Goal: Task Accomplishment & Management: Complete application form

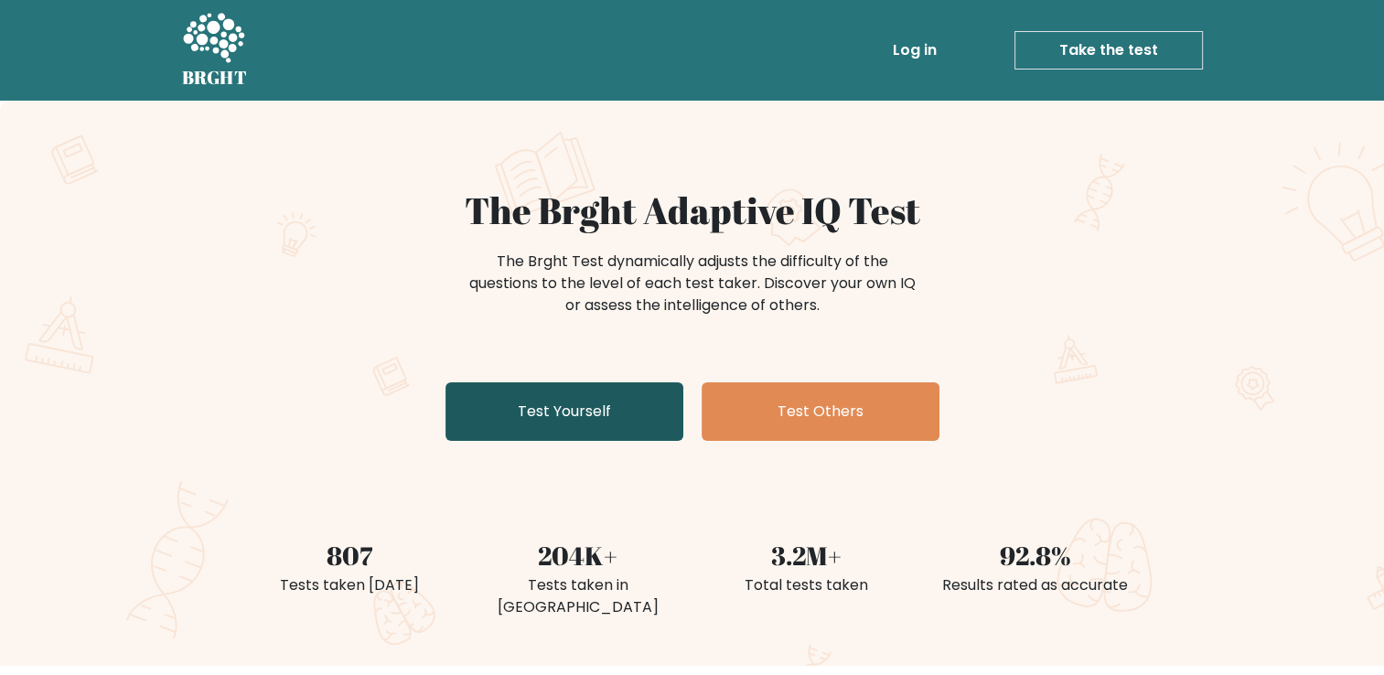
click at [547, 398] on link "Test Yourself" at bounding box center [564, 411] width 238 height 59
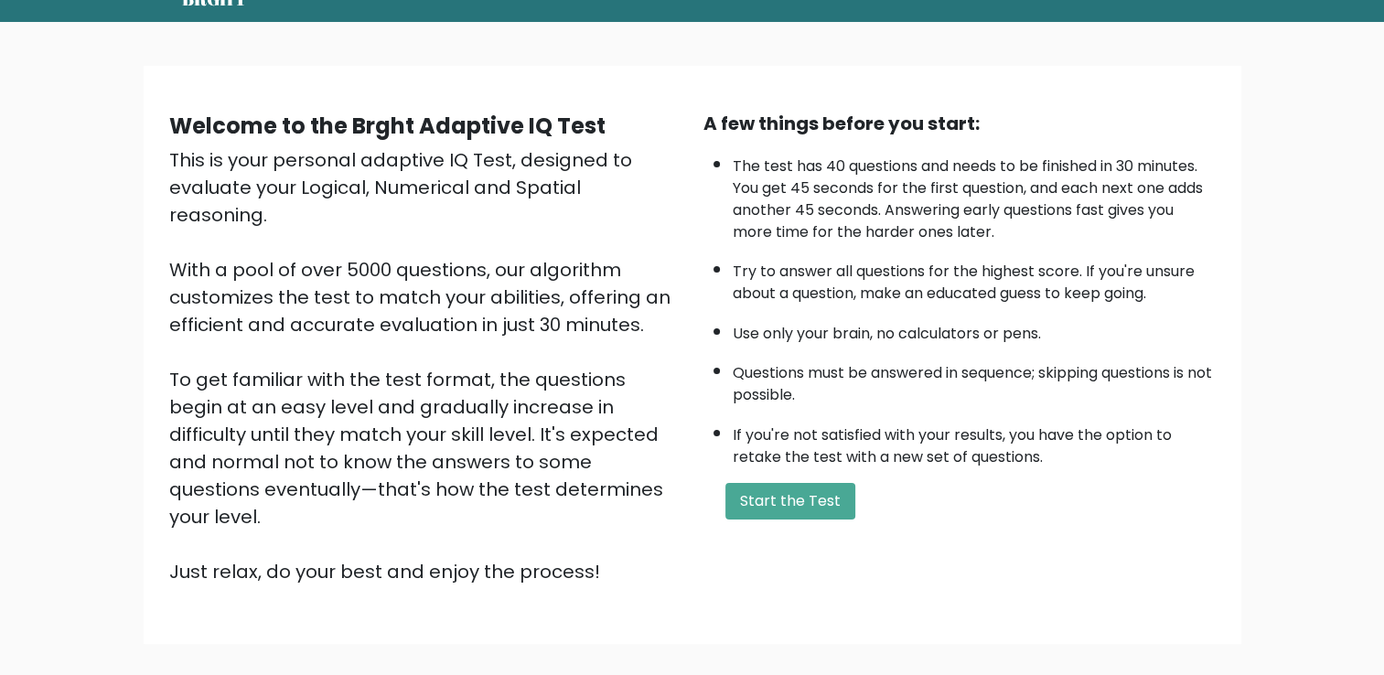
scroll to position [77, 0]
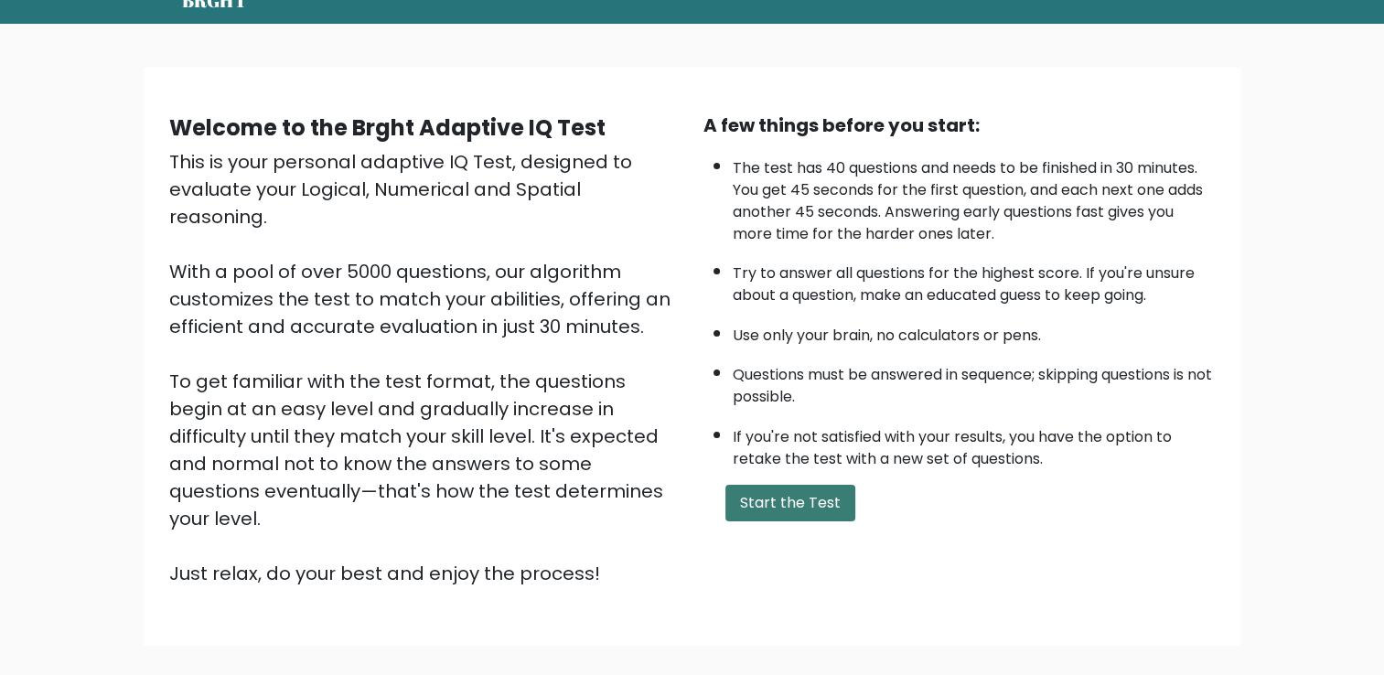
click at [781, 485] on button "Start the Test" at bounding box center [790, 503] width 130 height 37
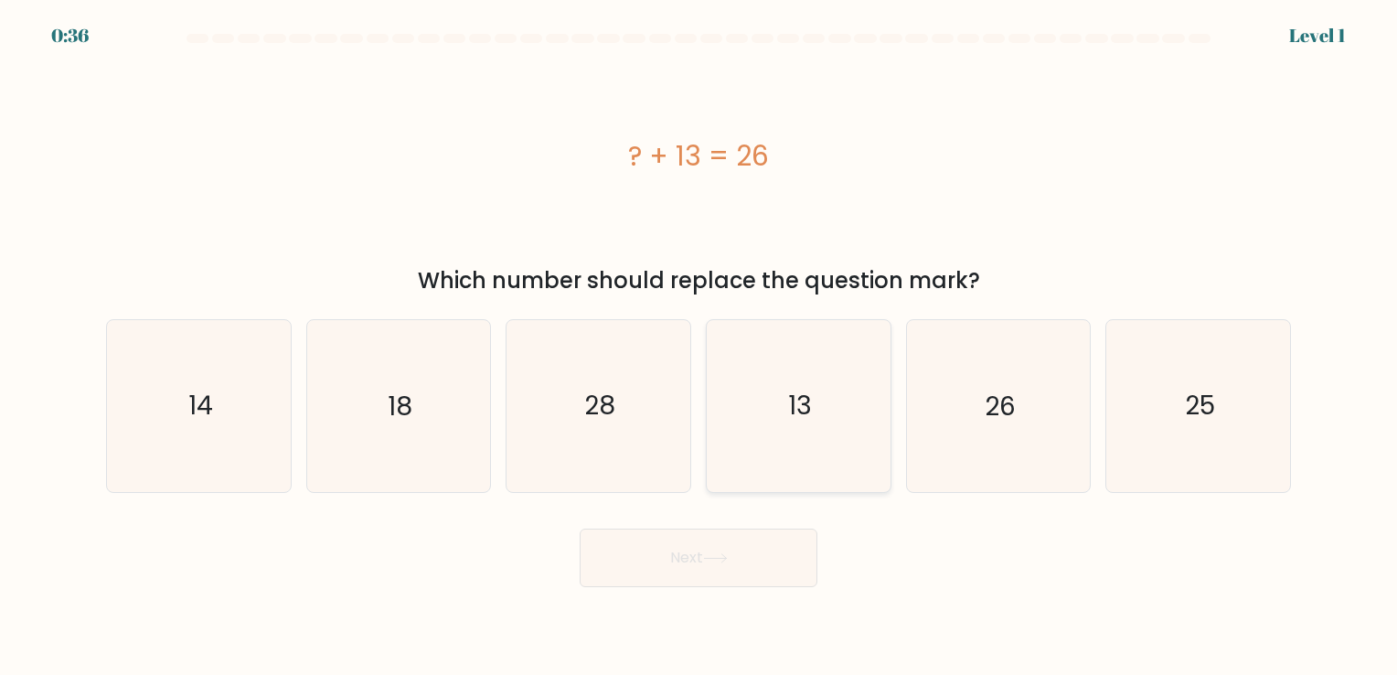
click at [787, 403] on icon "13" at bounding box center [798, 405] width 171 height 171
click at [700, 347] on input "d. 13" at bounding box center [699, 341] width 1 height 9
radio input "true"
click at [732, 551] on button "Next" at bounding box center [699, 558] width 238 height 59
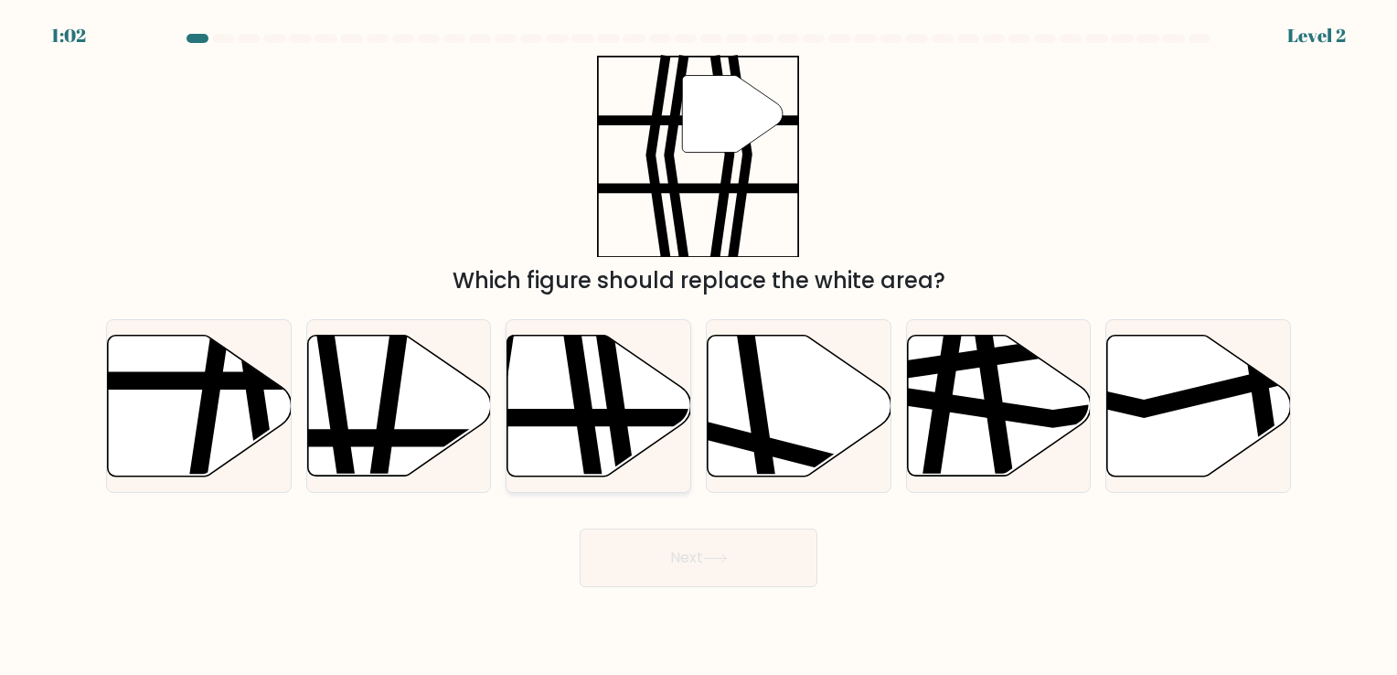
click at [573, 399] on icon at bounding box center [600, 405] width 184 height 141
click at [699, 347] on input "c." at bounding box center [699, 341] width 1 height 9
radio input "true"
click at [688, 545] on button "Next" at bounding box center [699, 558] width 238 height 59
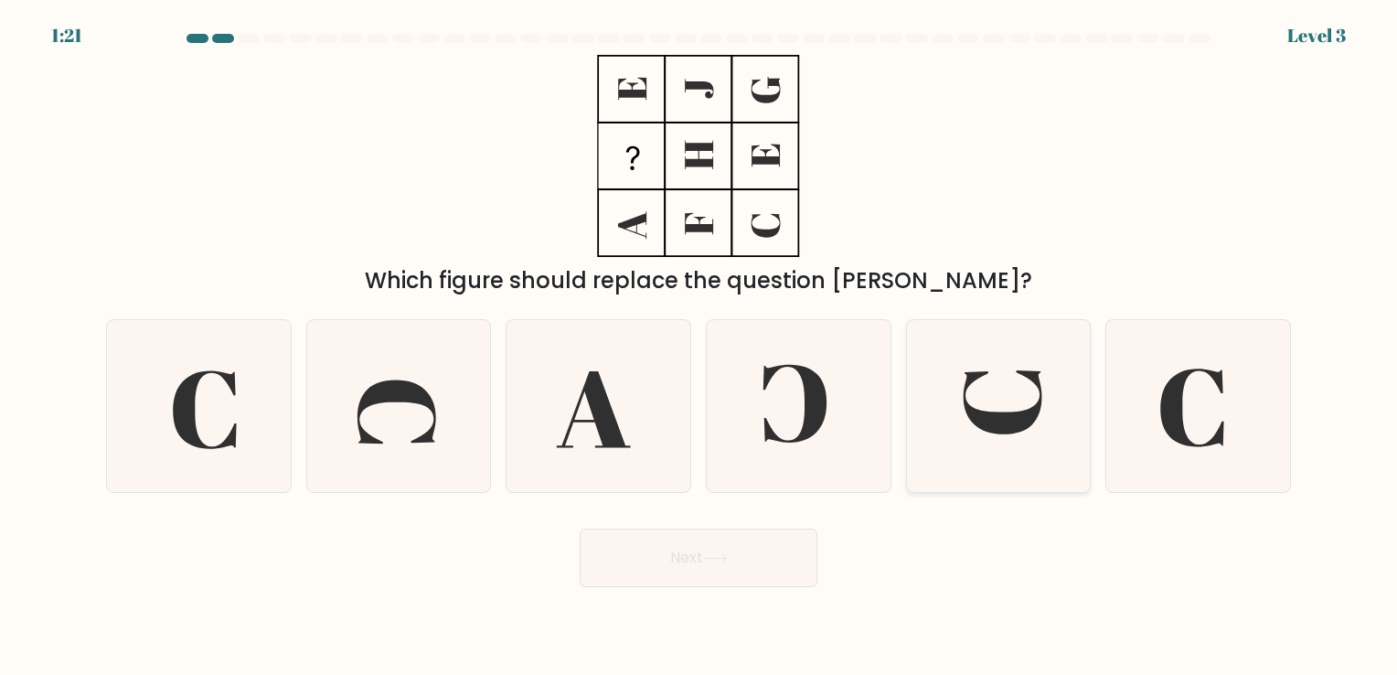
click at [1015, 399] on icon at bounding box center [998, 405] width 171 height 171
click at [700, 347] on input "e." at bounding box center [699, 341] width 1 height 9
radio input "true"
click at [750, 570] on button "Next" at bounding box center [699, 558] width 238 height 59
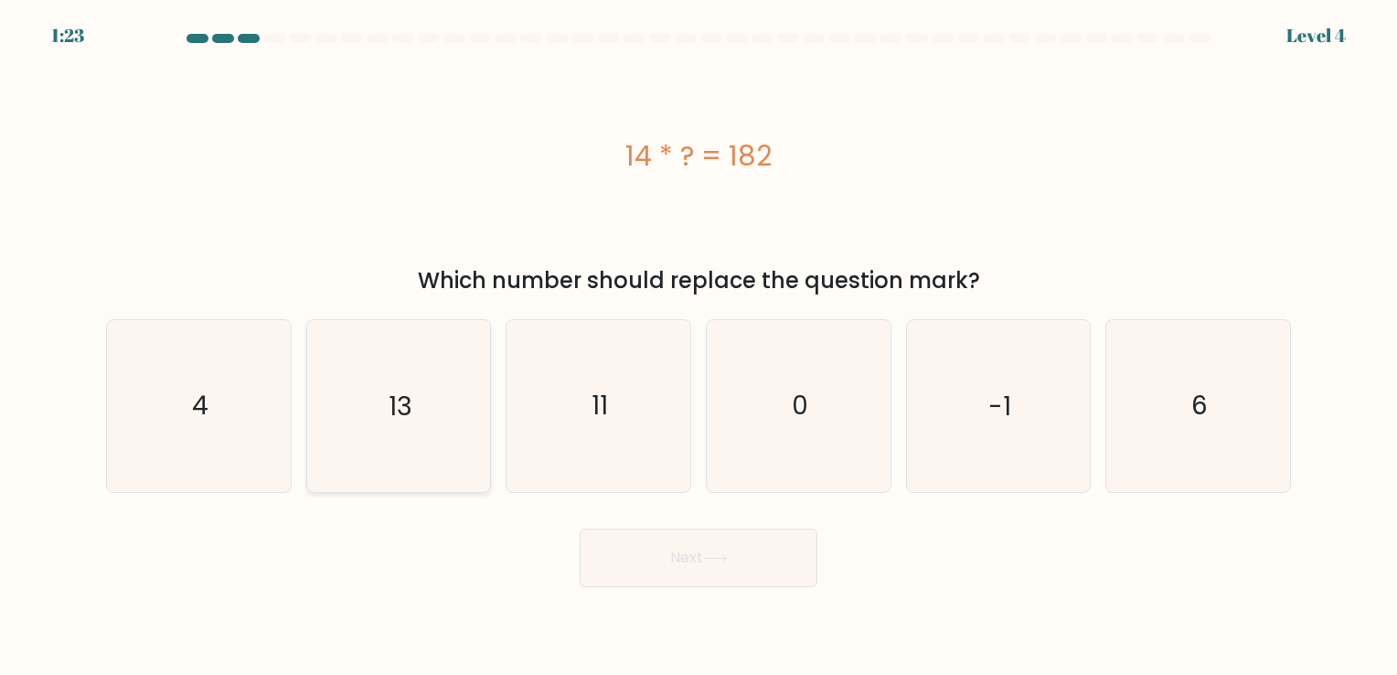
click at [421, 395] on icon "13" at bounding box center [398, 405] width 171 height 171
click at [699, 347] on input "b. 13" at bounding box center [699, 341] width 1 height 9
radio input "true"
click at [675, 562] on button "Next" at bounding box center [699, 558] width 238 height 59
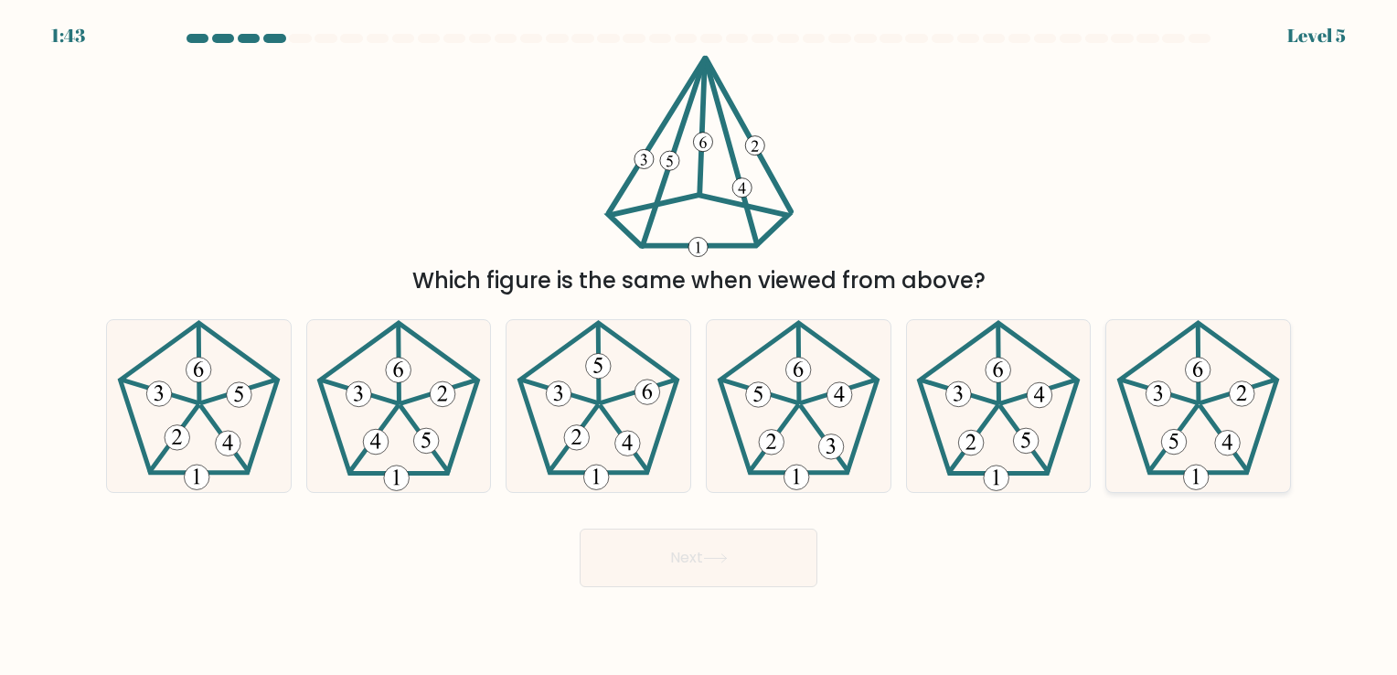
click at [1250, 396] on 512 at bounding box center [1242, 393] width 25 height 25
click at [700, 347] on input "f." at bounding box center [699, 341] width 1 height 9
radio input "true"
click at [779, 574] on button "Next" at bounding box center [699, 558] width 238 height 59
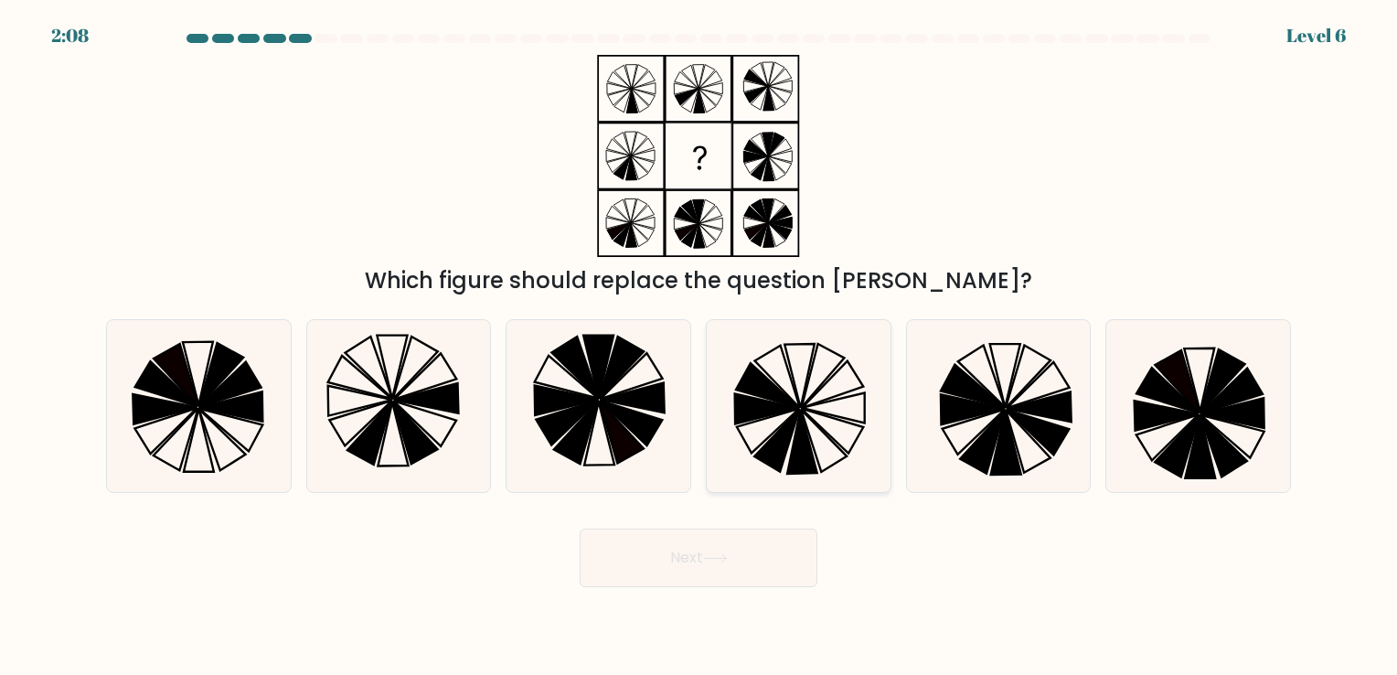
click at [815, 432] on icon at bounding box center [798, 405] width 171 height 171
click at [700, 347] on input "d." at bounding box center [699, 341] width 1 height 9
radio input "true"
click at [783, 547] on button "Next" at bounding box center [699, 558] width 238 height 59
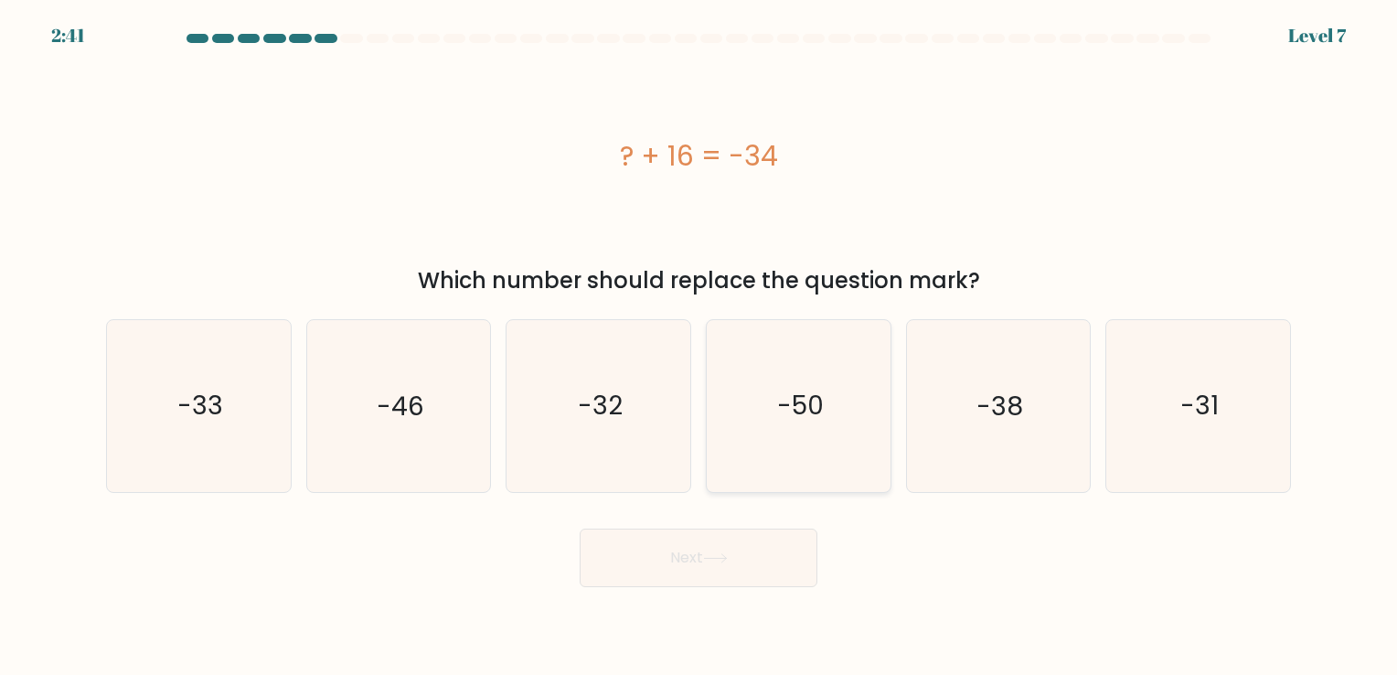
click at [802, 437] on icon "-50" at bounding box center [798, 405] width 171 height 171
click at [700, 347] on input "d. -50" at bounding box center [699, 341] width 1 height 9
radio input "true"
click at [765, 438] on icon "-50" at bounding box center [798, 405] width 169 height 169
click at [700, 347] on input "d. -50" at bounding box center [699, 341] width 1 height 9
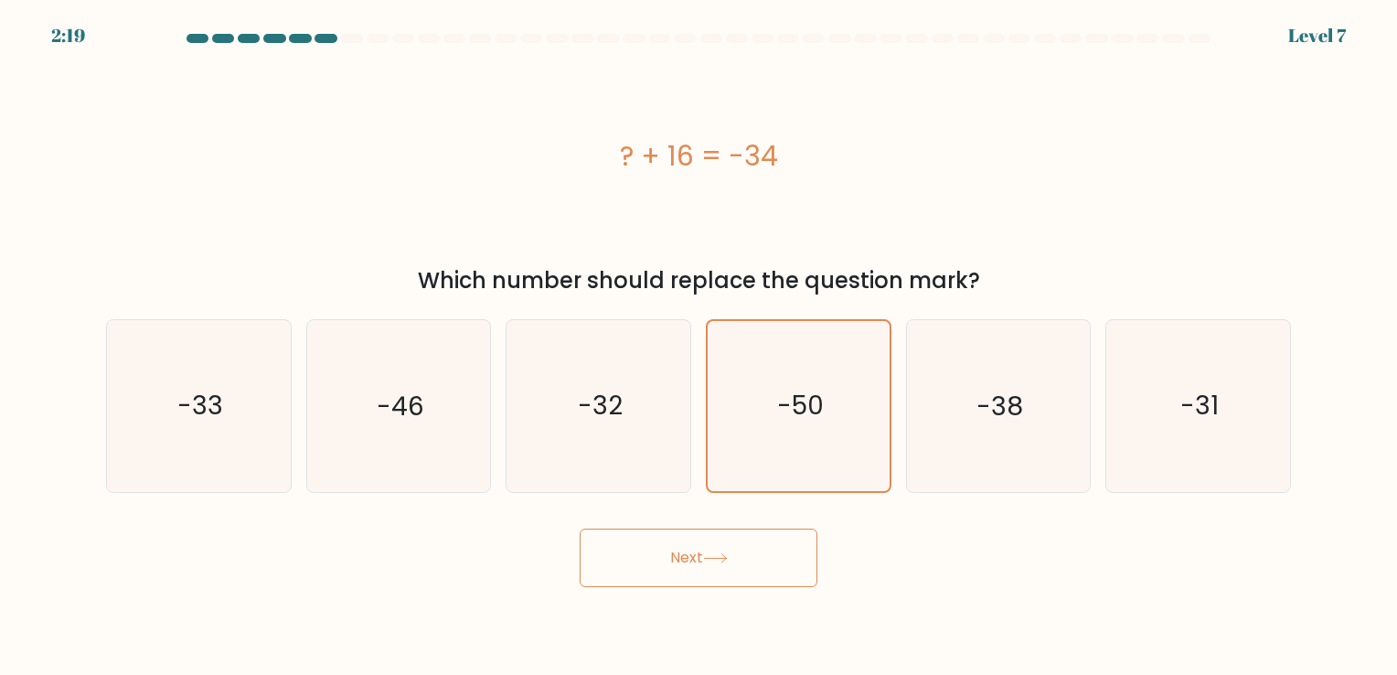
click at [755, 557] on button "Next" at bounding box center [699, 558] width 238 height 59
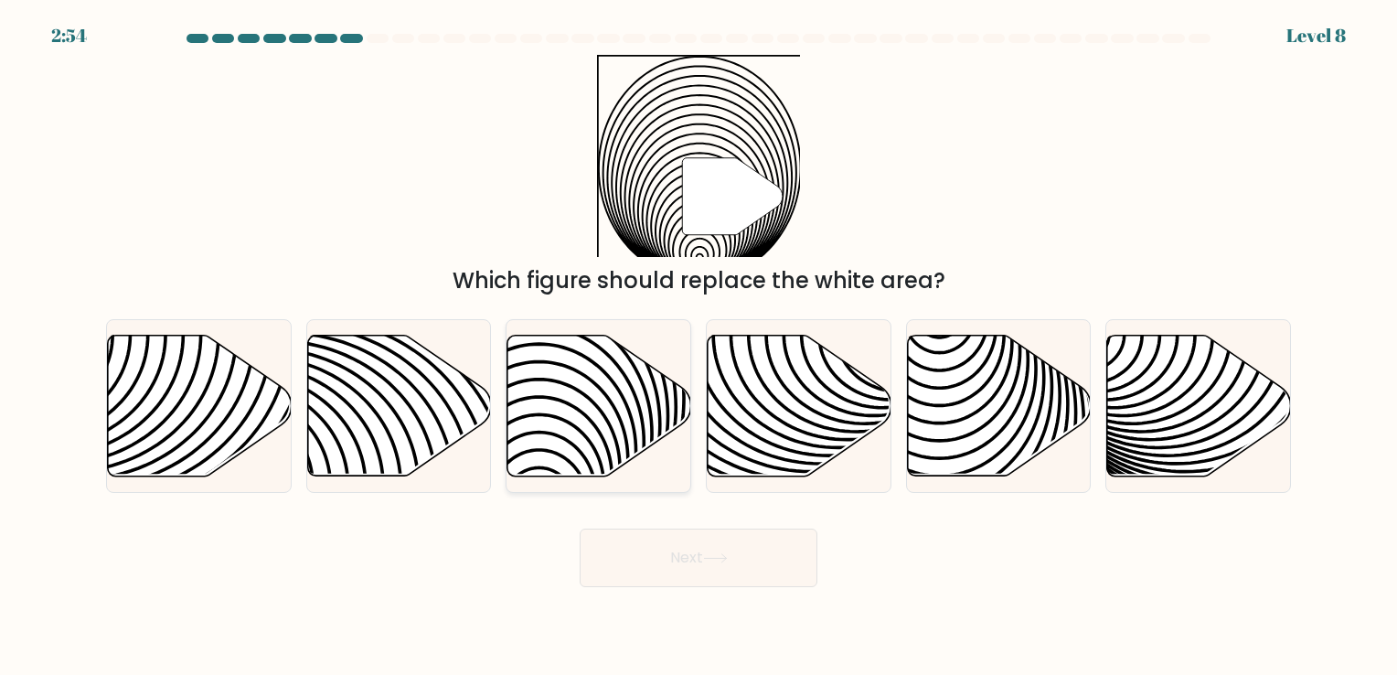
click at [588, 427] on icon at bounding box center [600, 405] width 184 height 141
click at [699, 347] on input "c." at bounding box center [699, 341] width 1 height 9
radio input "true"
click at [721, 560] on icon at bounding box center [715, 558] width 25 height 10
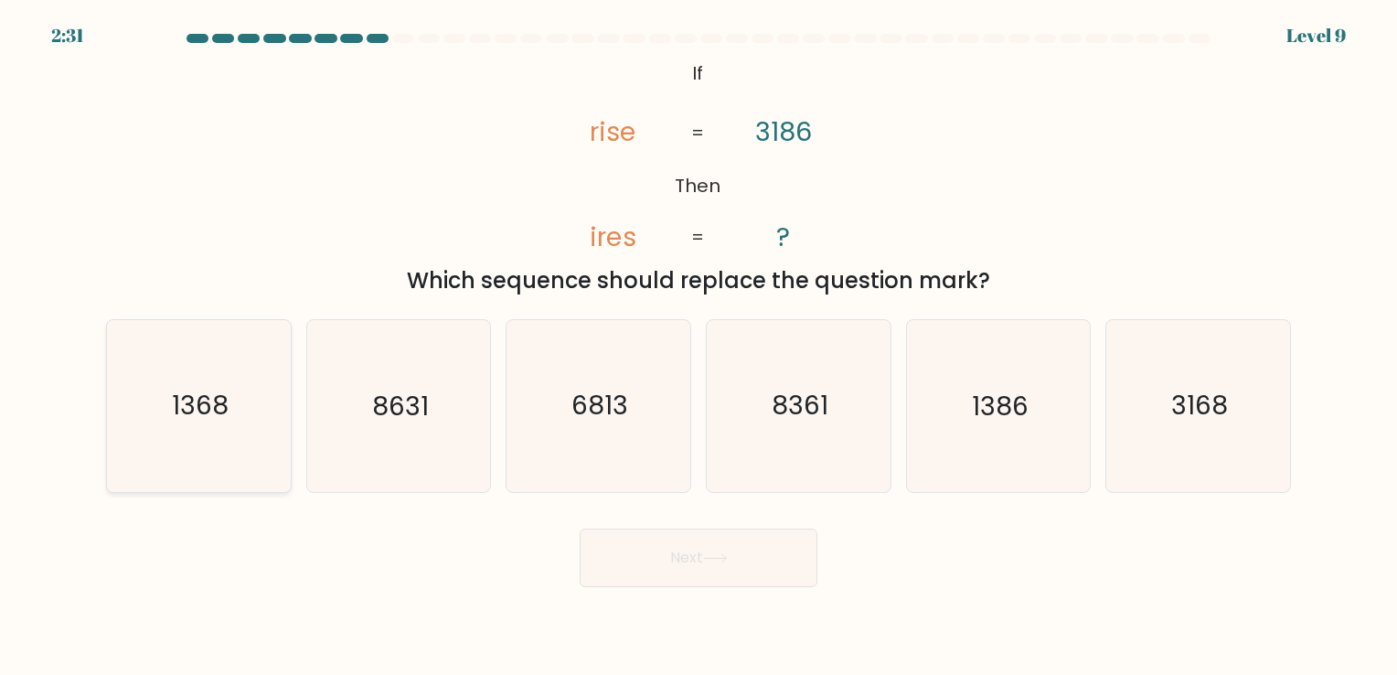
click at [273, 401] on icon "1368" at bounding box center [198, 405] width 171 height 171
click at [699, 347] on input "a. 1368" at bounding box center [699, 341] width 1 height 9
radio input "true"
click at [691, 577] on button "Next" at bounding box center [699, 558] width 238 height 59
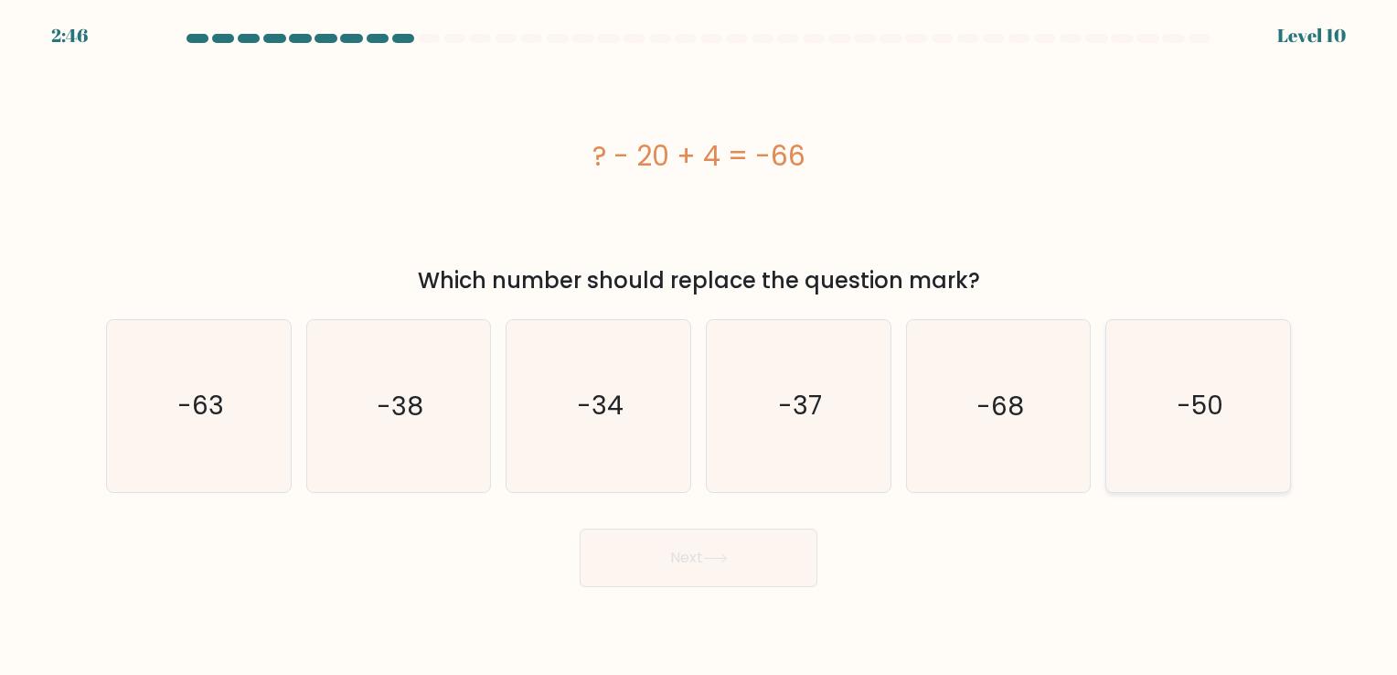
click at [1151, 411] on icon "-50" at bounding box center [1198, 405] width 171 height 171
click at [700, 347] on input "f. -50" at bounding box center [699, 341] width 1 height 9
radio input "true"
click at [699, 566] on button "Next" at bounding box center [699, 558] width 238 height 59
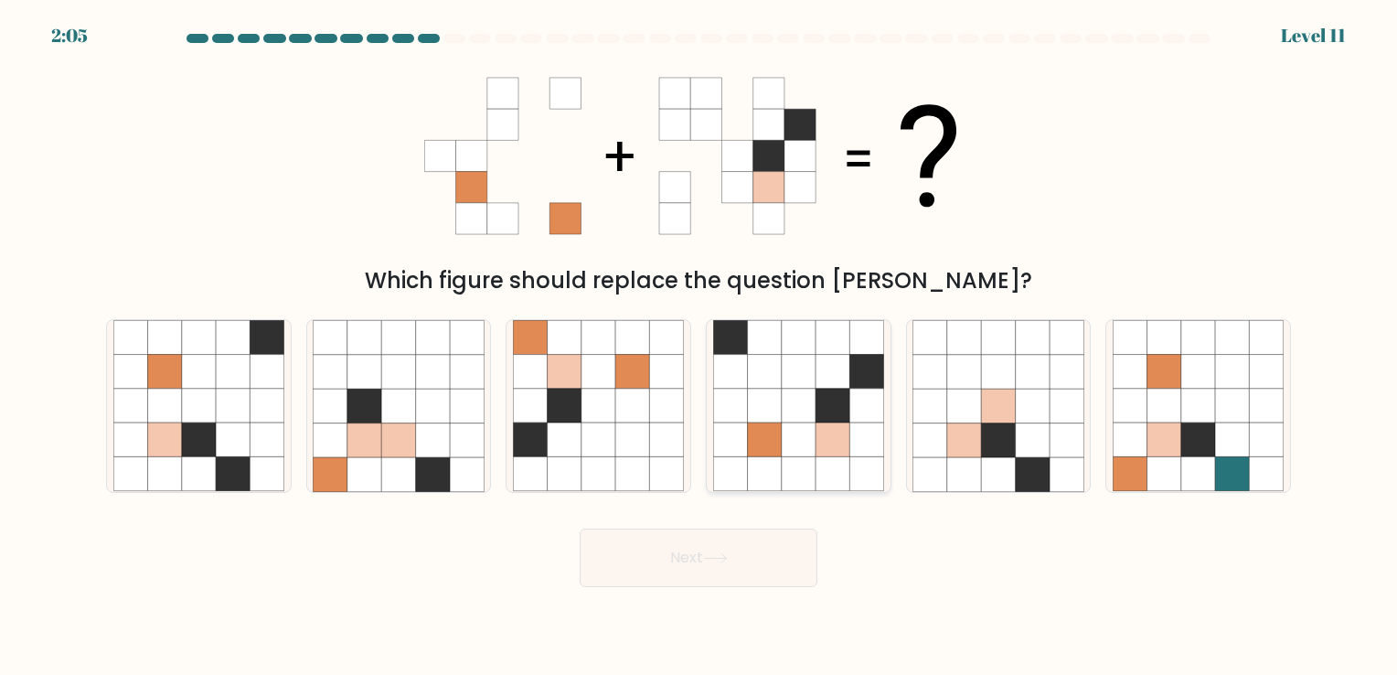
click at [822, 426] on icon at bounding box center [833, 440] width 34 height 34
click at [700, 347] on input "d." at bounding box center [699, 341] width 1 height 9
radio input "true"
click at [760, 553] on button "Next" at bounding box center [699, 558] width 238 height 59
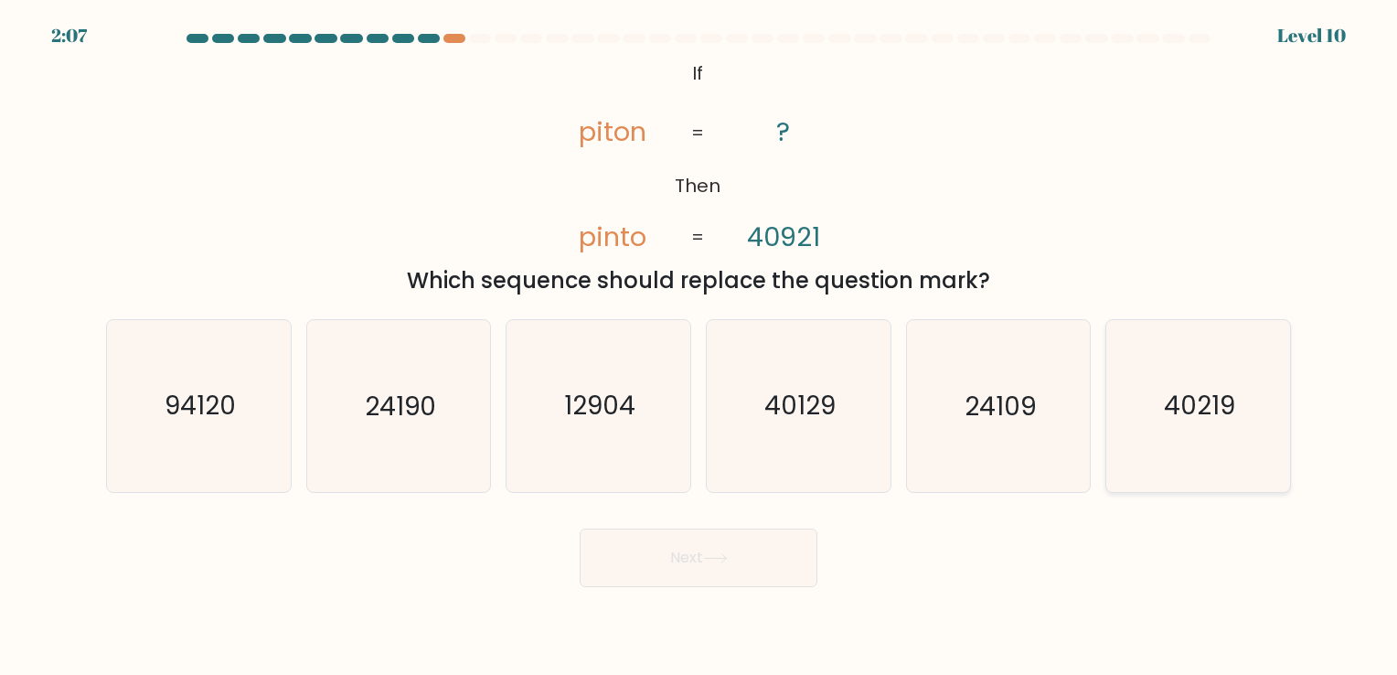
click at [1171, 397] on text "40219" at bounding box center [1199, 407] width 71 height 36
click at [700, 347] on input "f. 40219" at bounding box center [699, 341] width 1 height 9
radio input "true"
click at [722, 560] on icon at bounding box center [715, 558] width 25 height 10
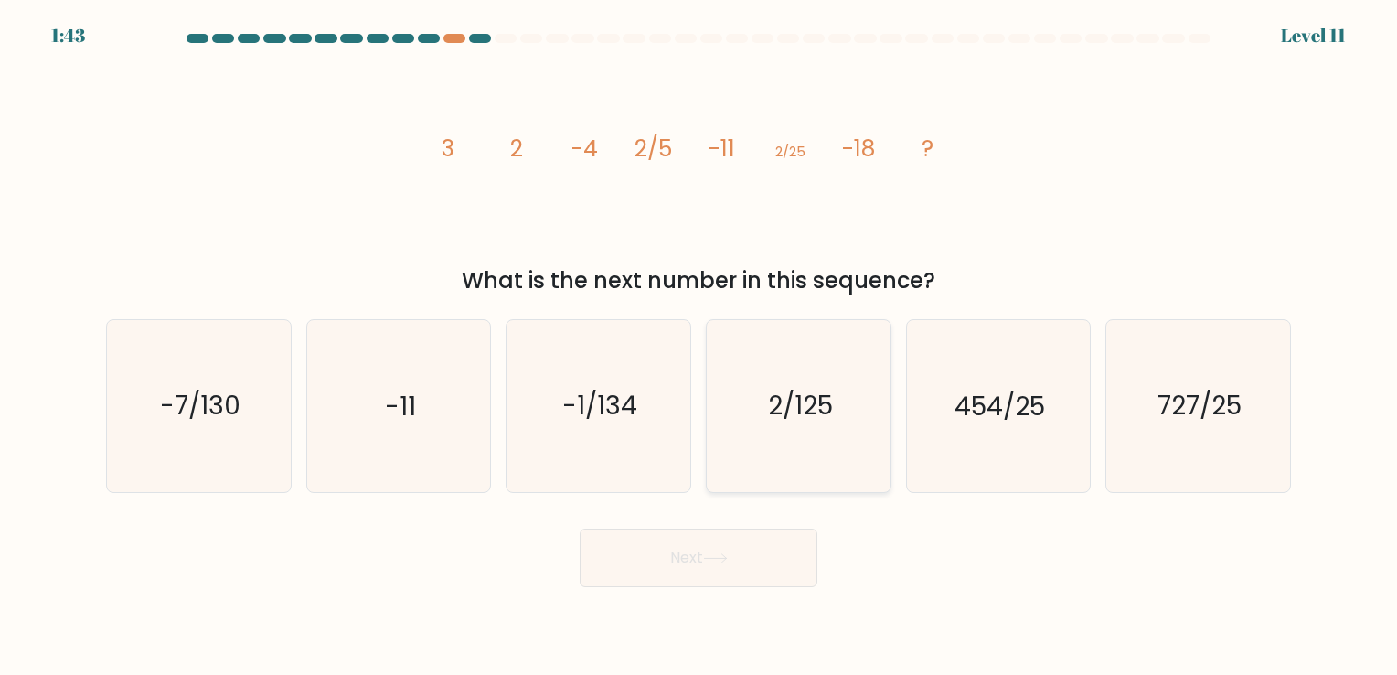
click at [755, 380] on icon "2/125" at bounding box center [798, 405] width 171 height 171
click at [700, 347] on input "d. 2/125" at bounding box center [699, 341] width 1 height 9
radio input "true"
click at [743, 555] on button "Next" at bounding box center [699, 558] width 238 height 59
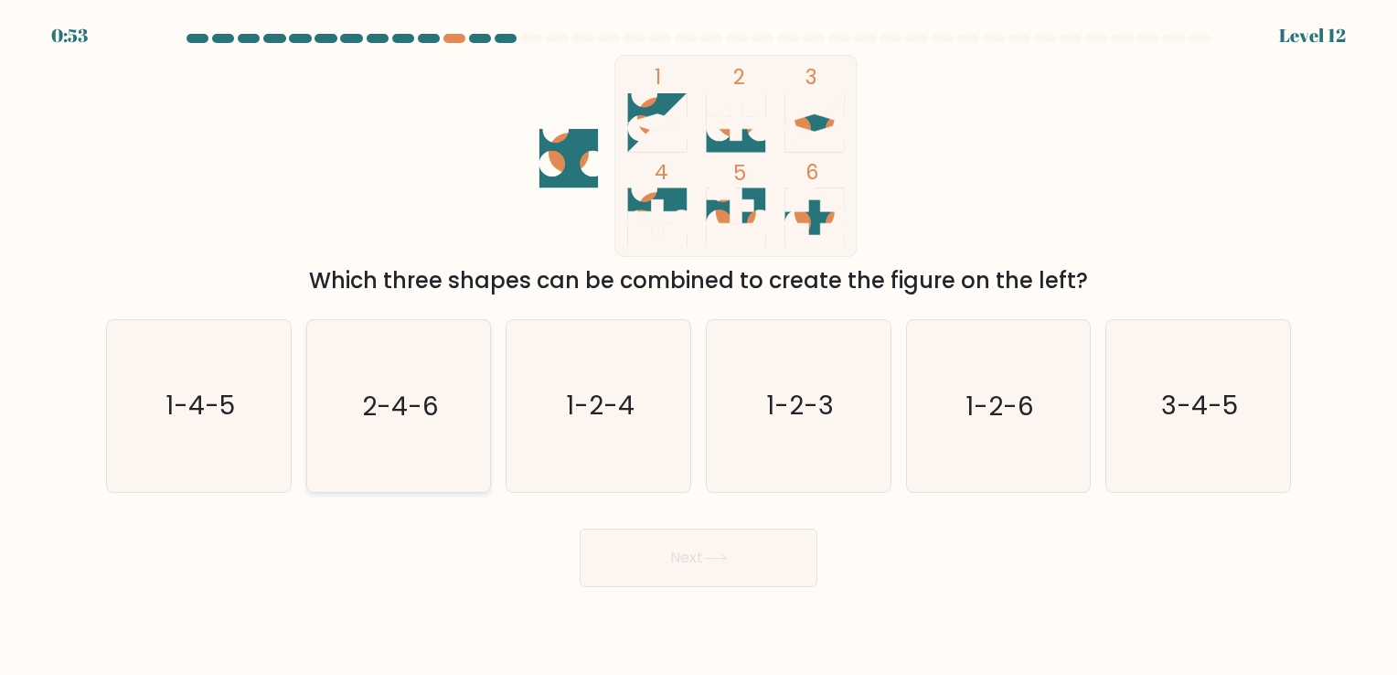
click at [418, 423] on icon "2-4-6" at bounding box center [398, 405] width 171 height 171
click at [699, 347] on input "b. 2-4-6" at bounding box center [699, 341] width 1 height 9
radio input "true"
click at [691, 566] on button "Next" at bounding box center [699, 558] width 238 height 59
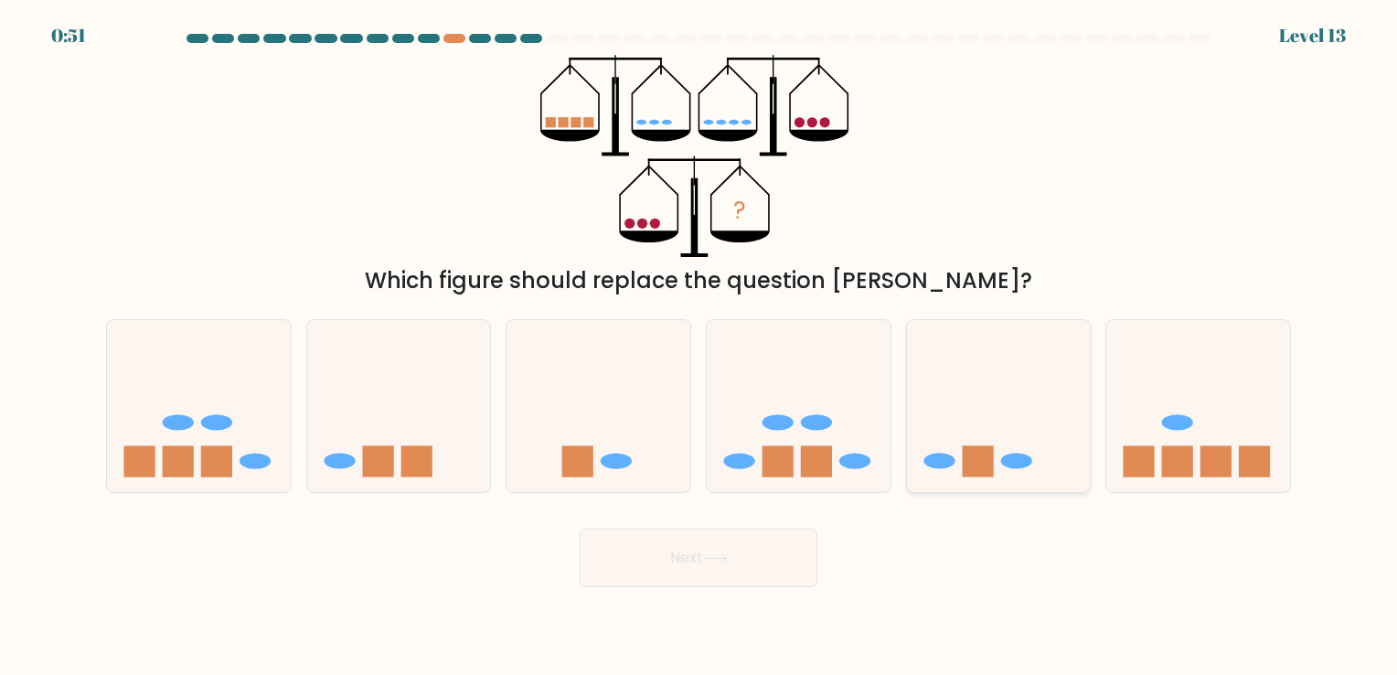
click at [980, 431] on icon at bounding box center [999, 406] width 184 height 152
click at [700, 347] on input "e." at bounding box center [699, 341] width 1 height 9
radio input "true"
click at [772, 568] on button "Next" at bounding box center [699, 558] width 238 height 59
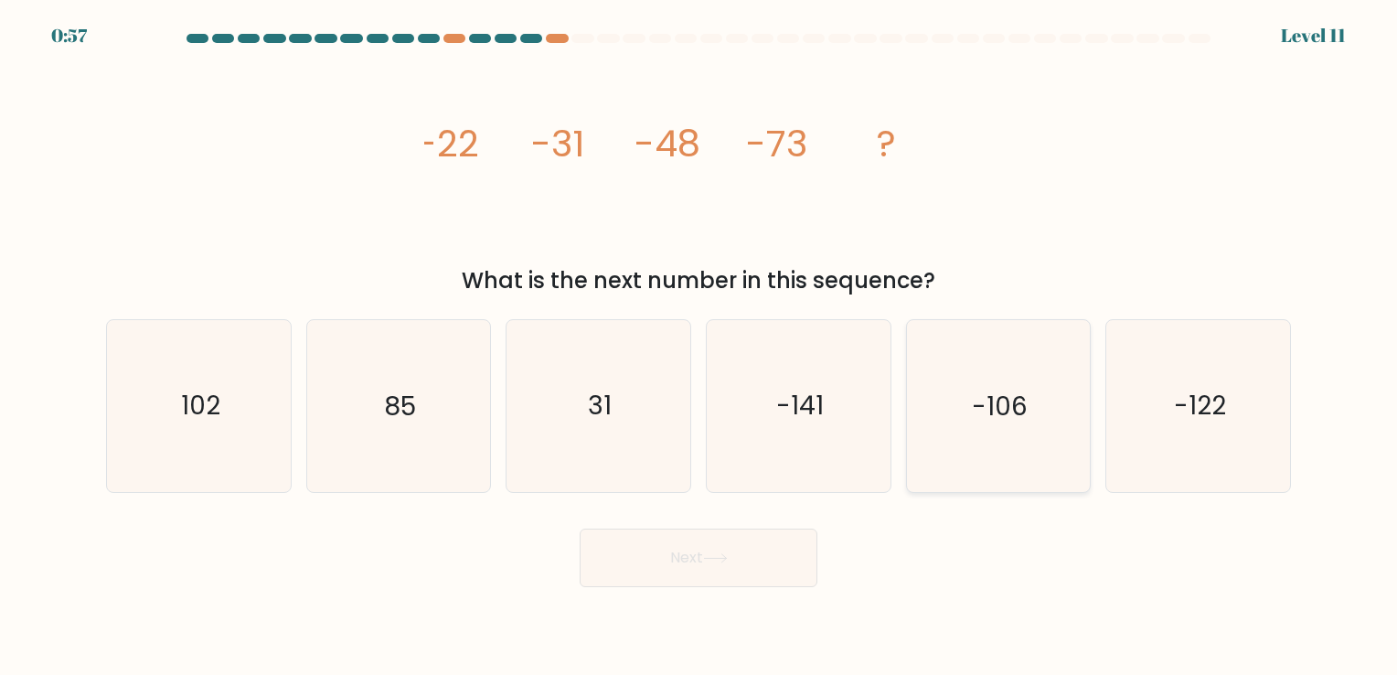
click at [990, 483] on icon "-106" at bounding box center [998, 405] width 171 height 171
click at [700, 347] on input "e. -106" at bounding box center [699, 341] width 1 height 9
radio input "true"
click at [772, 576] on button "Next" at bounding box center [699, 558] width 238 height 59
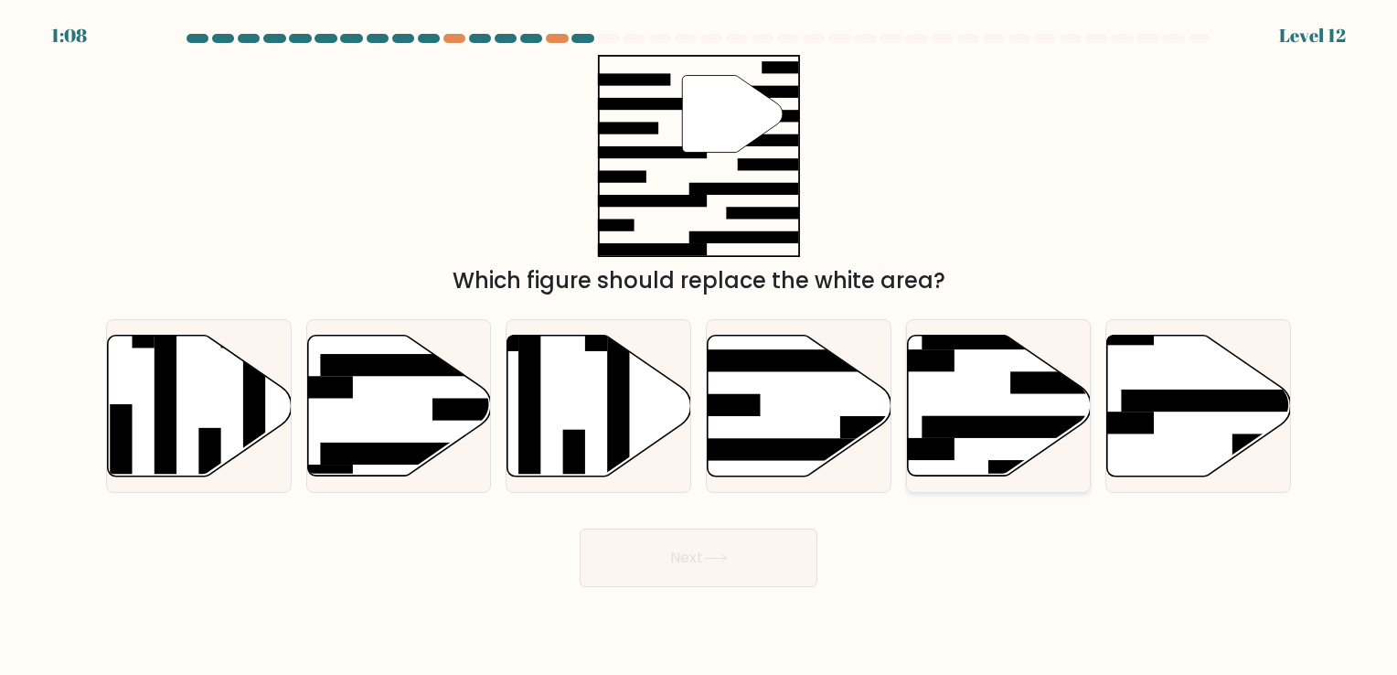
click at [977, 408] on icon at bounding box center [999, 405] width 184 height 141
click at [700, 347] on input "e." at bounding box center [699, 341] width 1 height 9
radio input "true"
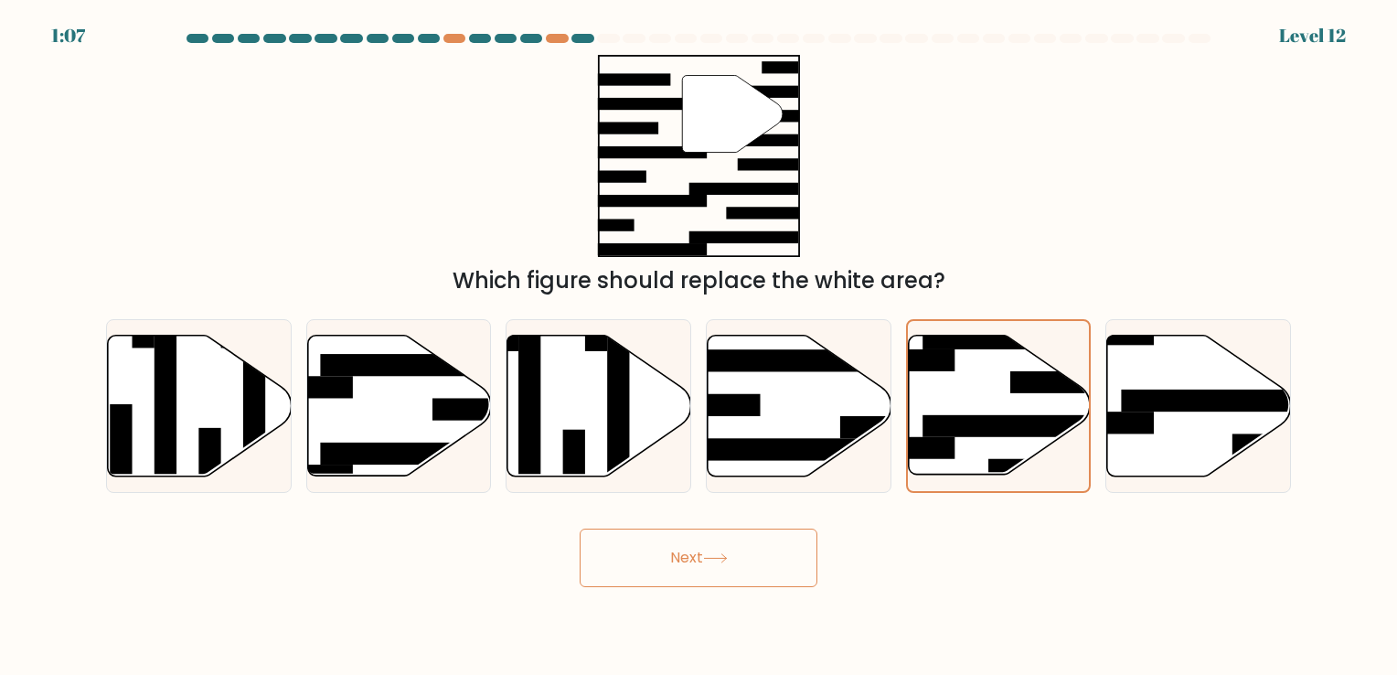
click at [716, 579] on button "Next" at bounding box center [699, 558] width 238 height 59
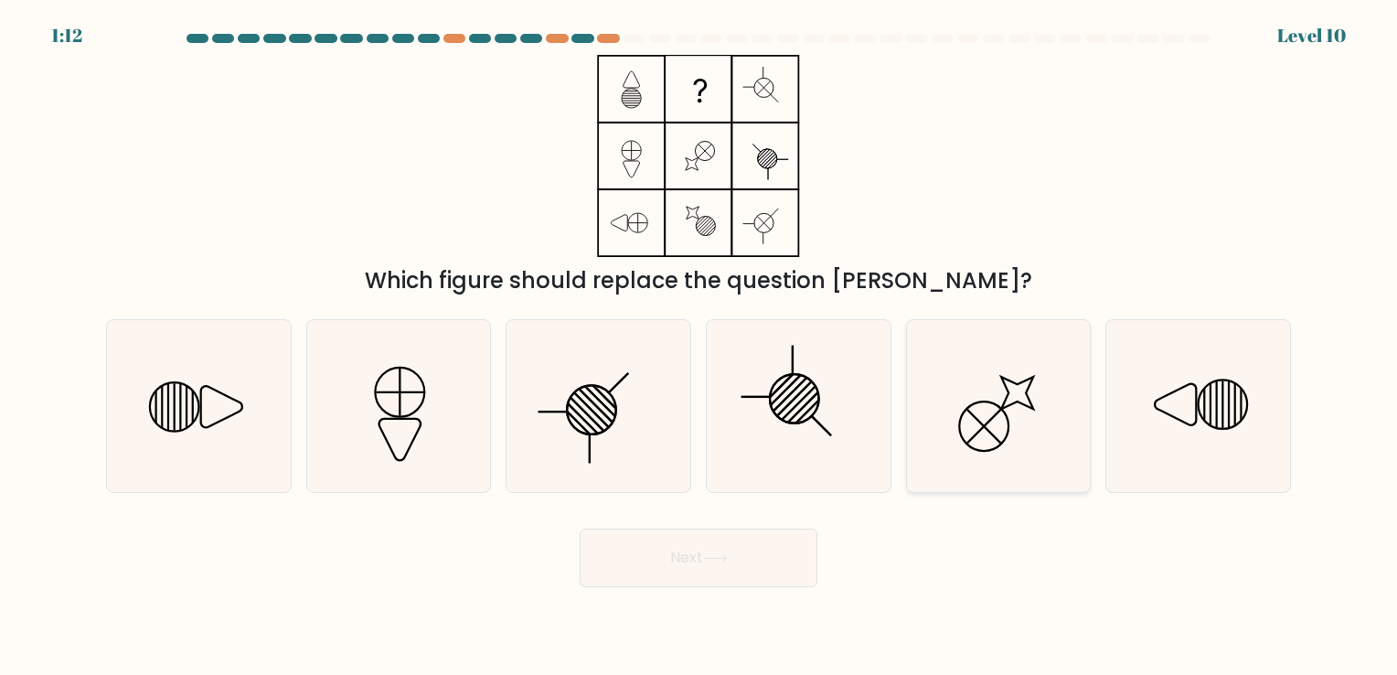
click at [955, 412] on icon at bounding box center [998, 405] width 171 height 171
click at [700, 347] on input "e." at bounding box center [699, 341] width 1 height 9
radio input "true"
click at [758, 555] on button "Next" at bounding box center [699, 558] width 238 height 59
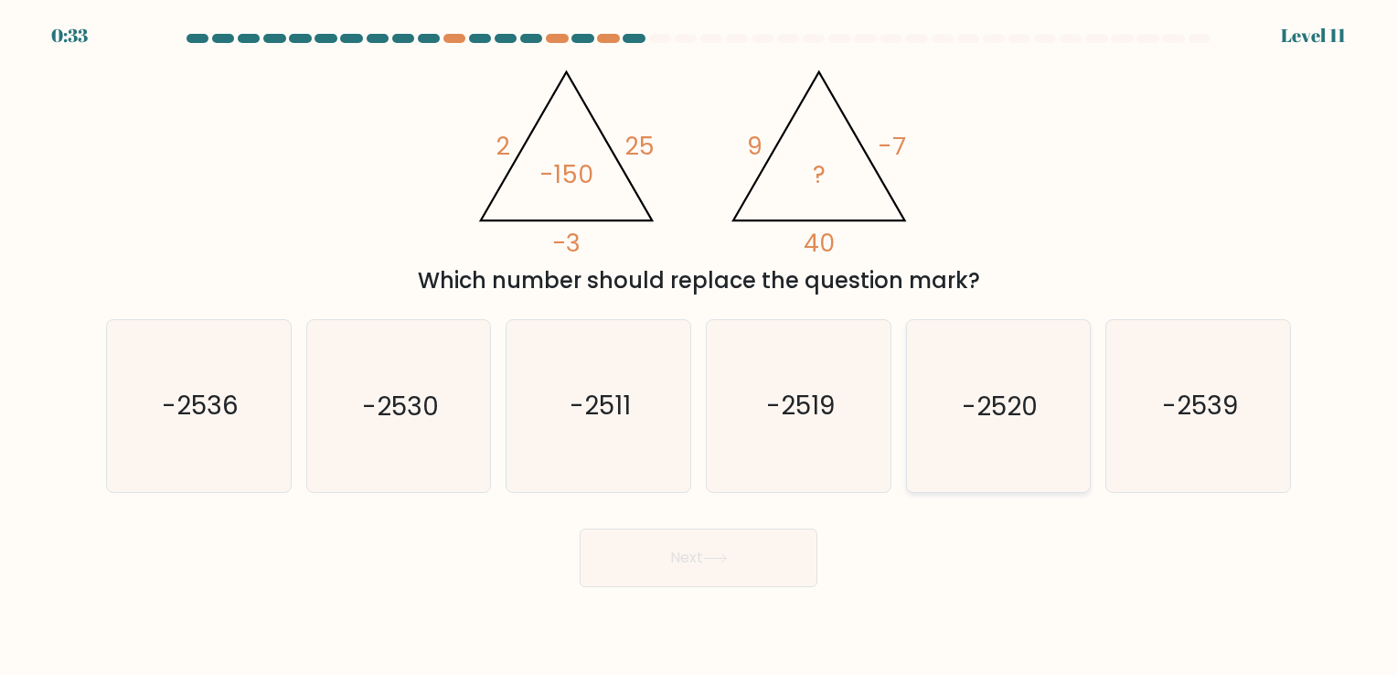
click at [984, 361] on icon "-2520" at bounding box center [998, 405] width 171 height 171
click at [700, 347] on input "e. -2520" at bounding box center [699, 341] width 1 height 9
radio input "true"
click at [774, 556] on button "Next" at bounding box center [699, 558] width 238 height 59
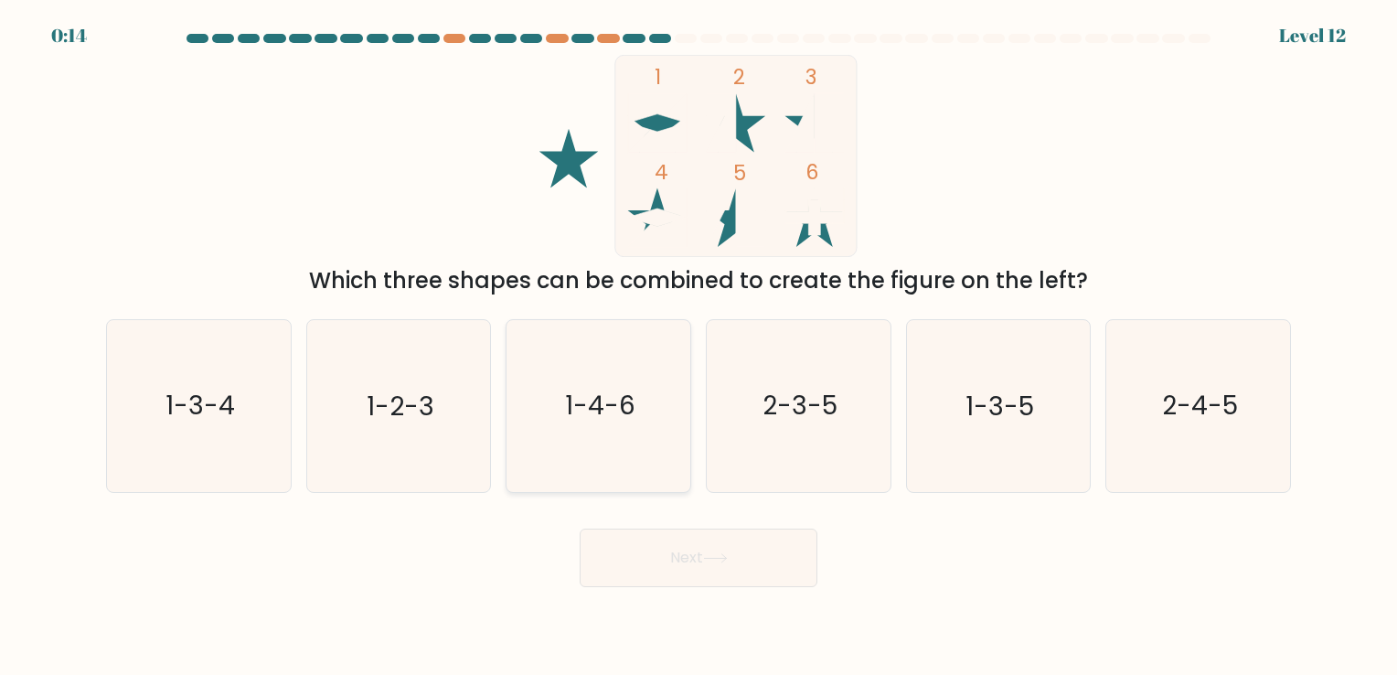
click at [658, 470] on icon "1-4-6" at bounding box center [598, 405] width 171 height 171
click at [699, 347] on input "c. 1-4-6" at bounding box center [699, 341] width 1 height 9
radio input "true"
click at [699, 536] on button "Next" at bounding box center [699, 558] width 238 height 59
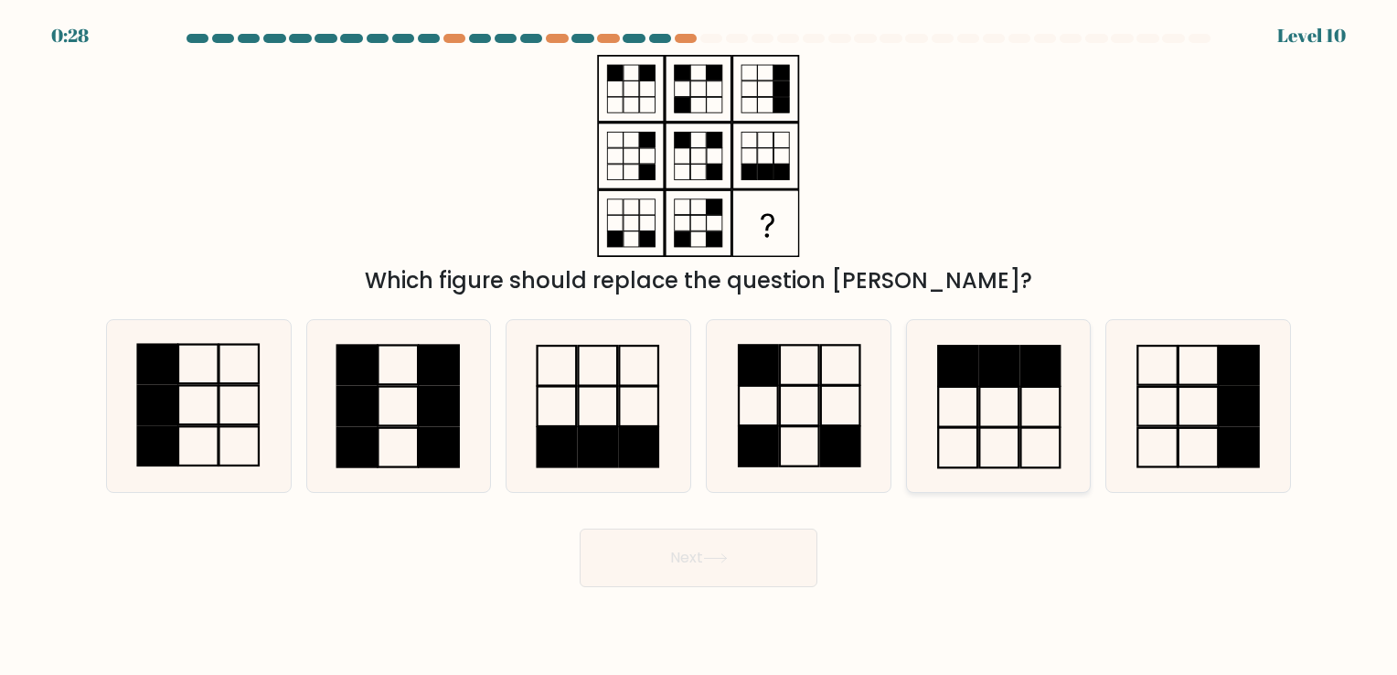
click at [975, 408] on icon at bounding box center [998, 405] width 171 height 171
click at [700, 347] on input "e." at bounding box center [699, 341] width 1 height 9
radio input "true"
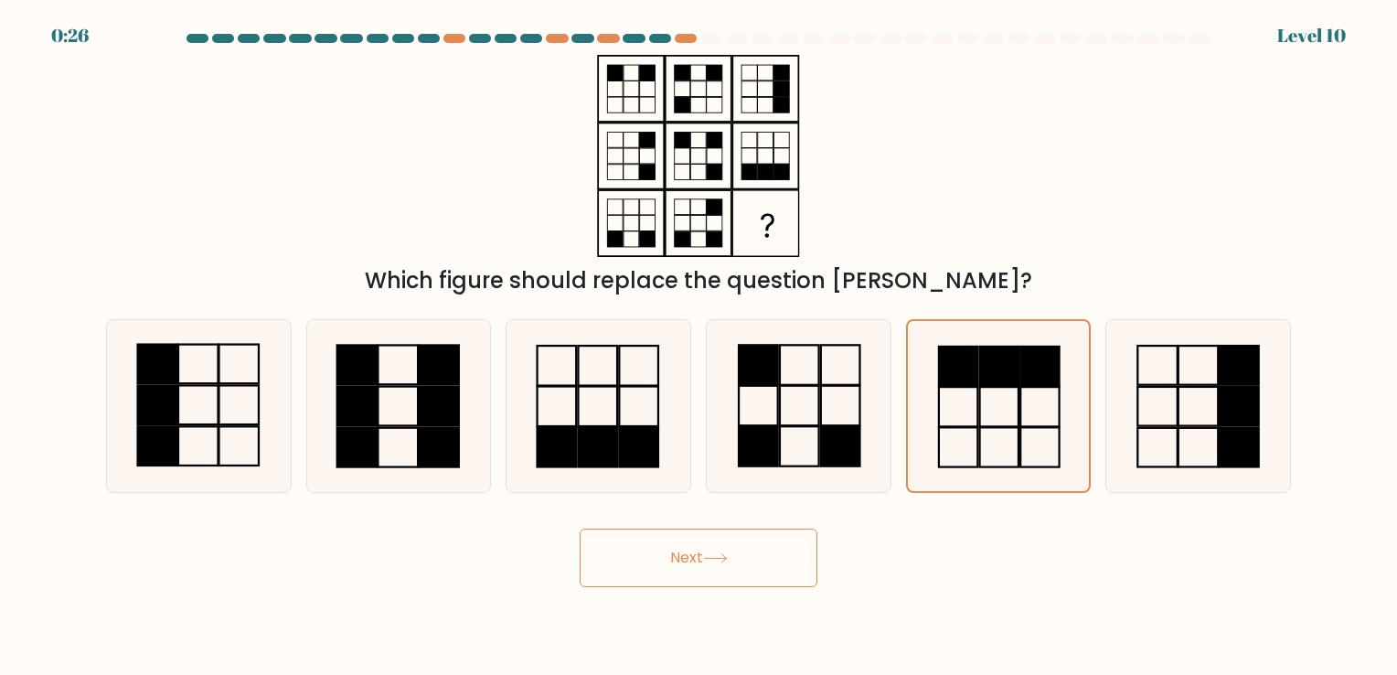
click at [800, 554] on button "Next" at bounding box center [699, 558] width 238 height 59
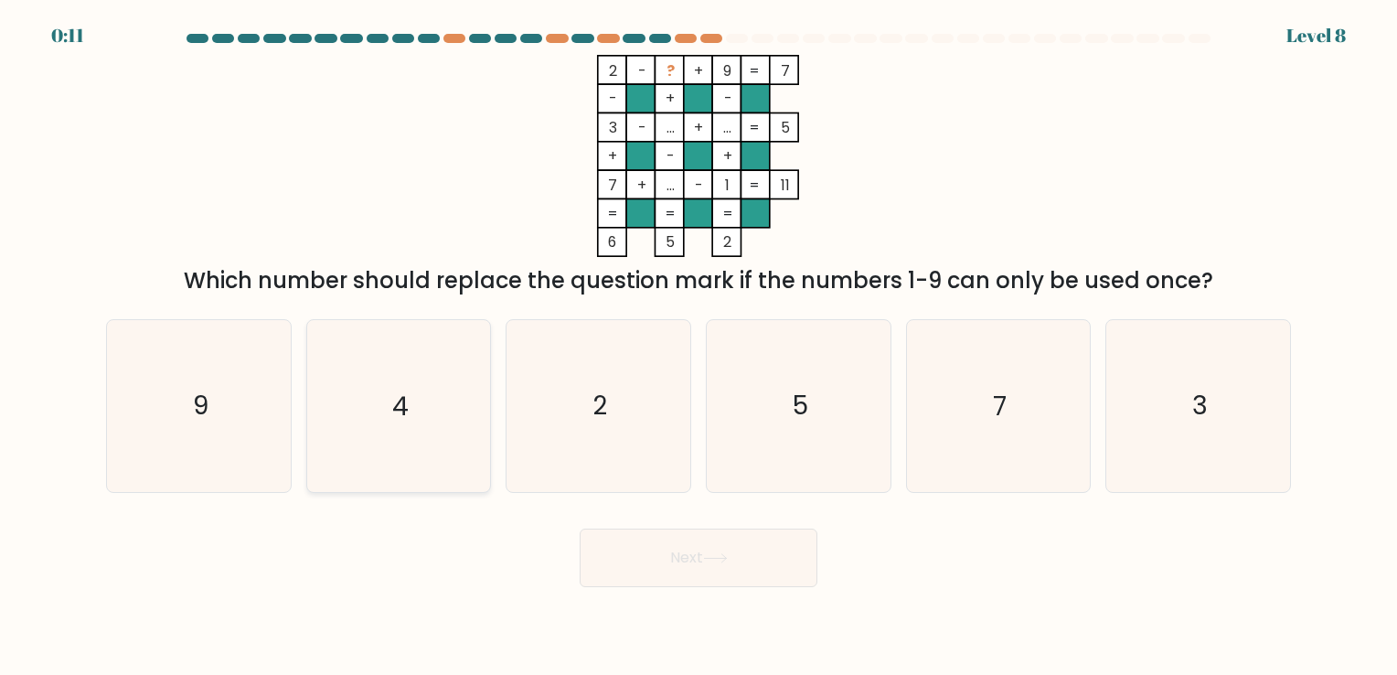
click at [439, 428] on icon "4" at bounding box center [398, 405] width 171 height 171
click at [699, 347] on input "b. 4" at bounding box center [699, 341] width 1 height 9
radio input "true"
click at [673, 561] on button "Next" at bounding box center [699, 558] width 238 height 59
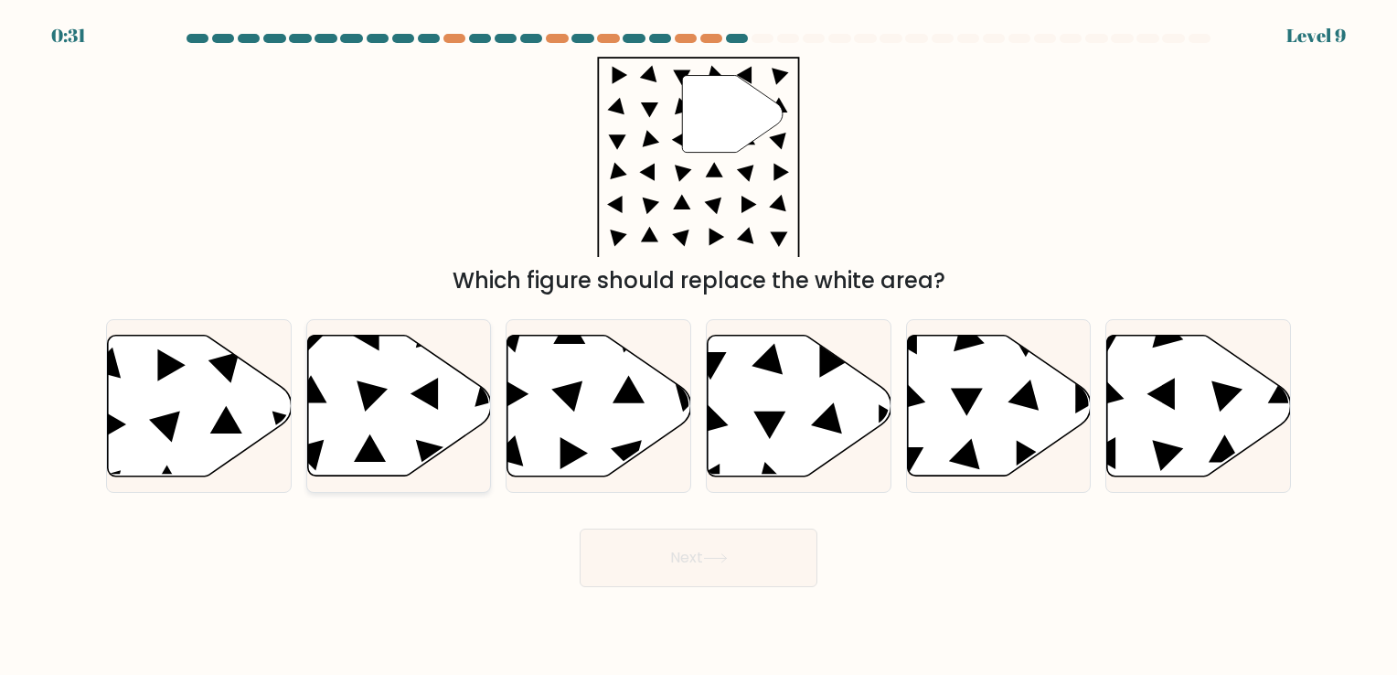
click at [385, 465] on icon at bounding box center [399, 405] width 184 height 141
click at [699, 347] on input "b." at bounding box center [699, 341] width 1 height 9
radio input "true"
click at [632, 541] on button "Next" at bounding box center [699, 558] width 238 height 59
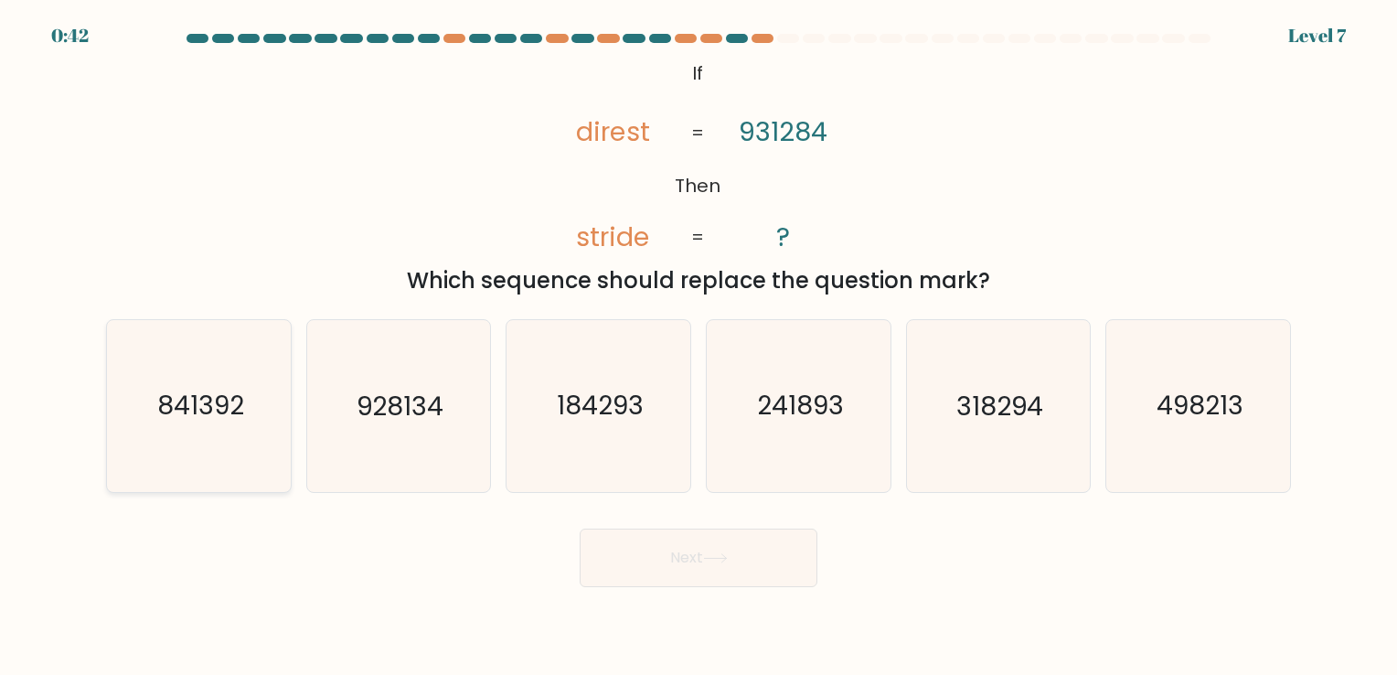
click at [267, 436] on icon "841392" at bounding box center [198, 405] width 171 height 171
click at [699, 347] on input "a. 841392" at bounding box center [699, 341] width 1 height 9
radio input "true"
click at [717, 564] on button "Next" at bounding box center [699, 558] width 238 height 59
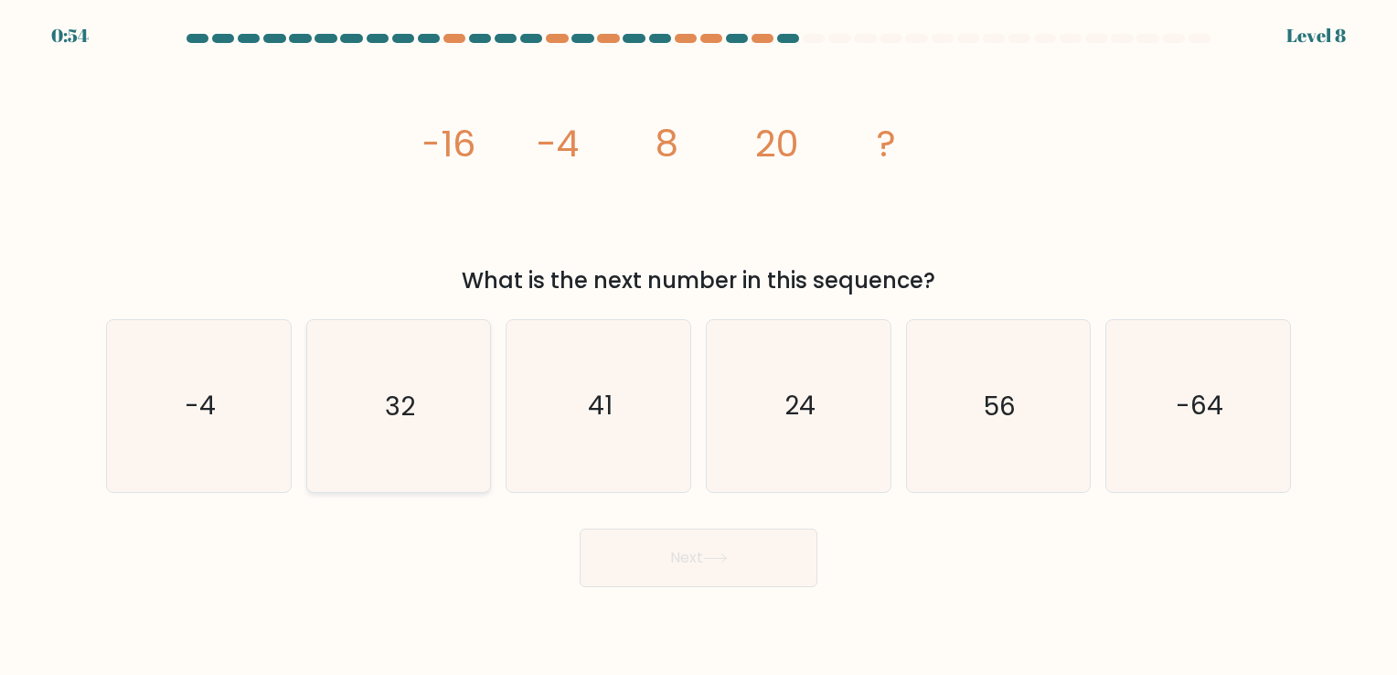
click at [404, 415] on text "32" at bounding box center [400, 407] width 30 height 36
click at [699, 347] on input "b. 32" at bounding box center [699, 341] width 1 height 9
radio input "true"
click at [683, 566] on button "Next" at bounding box center [699, 558] width 238 height 59
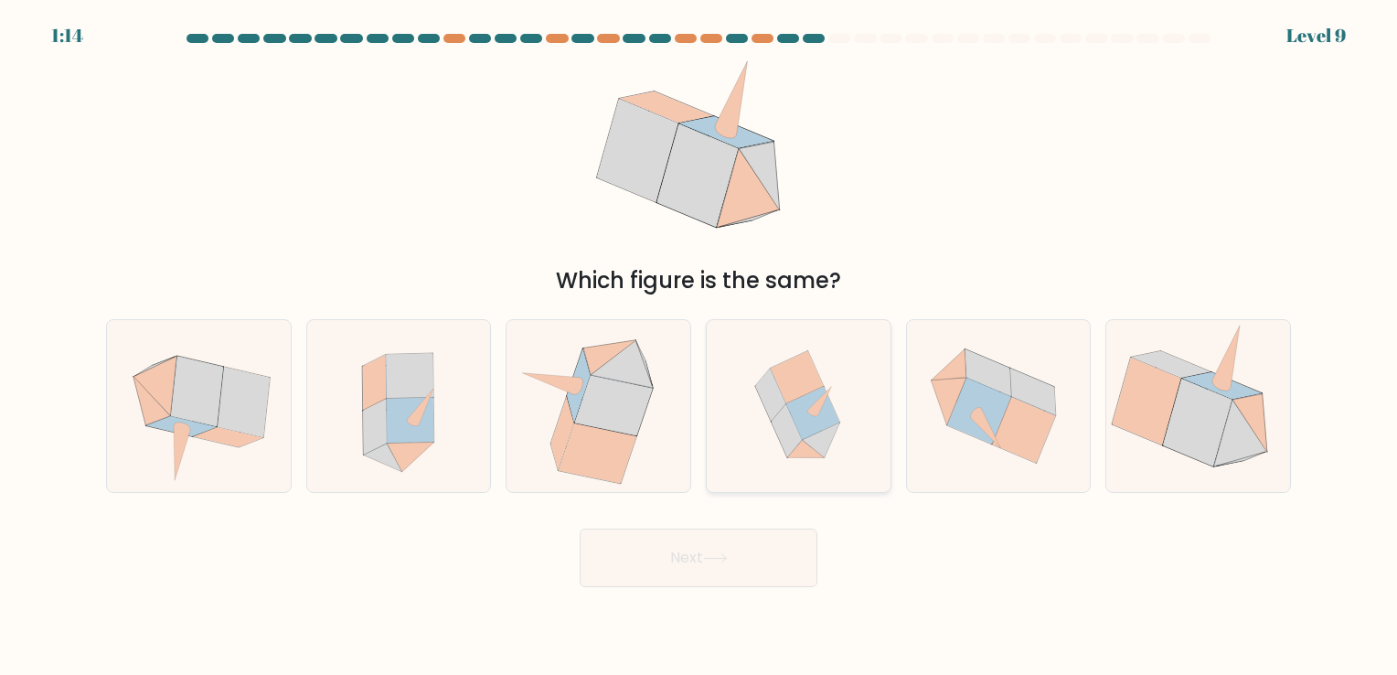
click at [832, 407] on icon at bounding box center [813, 413] width 53 height 53
click at [700, 347] on input "d." at bounding box center [699, 341] width 1 height 9
radio input "true"
click at [771, 541] on button "Next" at bounding box center [699, 558] width 238 height 59
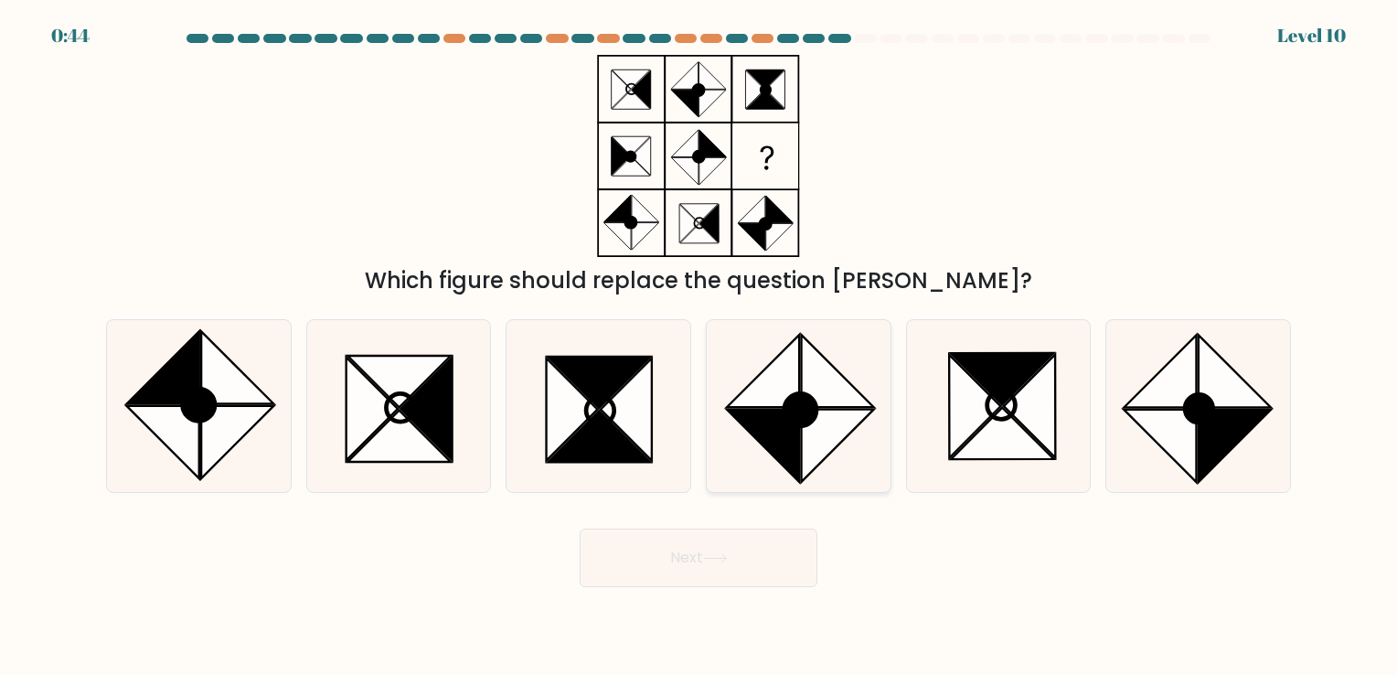
click at [785, 436] on icon at bounding box center [763, 446] width 72 height 72
click at [700, 347] on input "d." at bounding box center [699, 341] width 1 height 9
radio input "true"
click at [802, 571] on button "Next" at bounding box center [699, 558] width 238 height 59
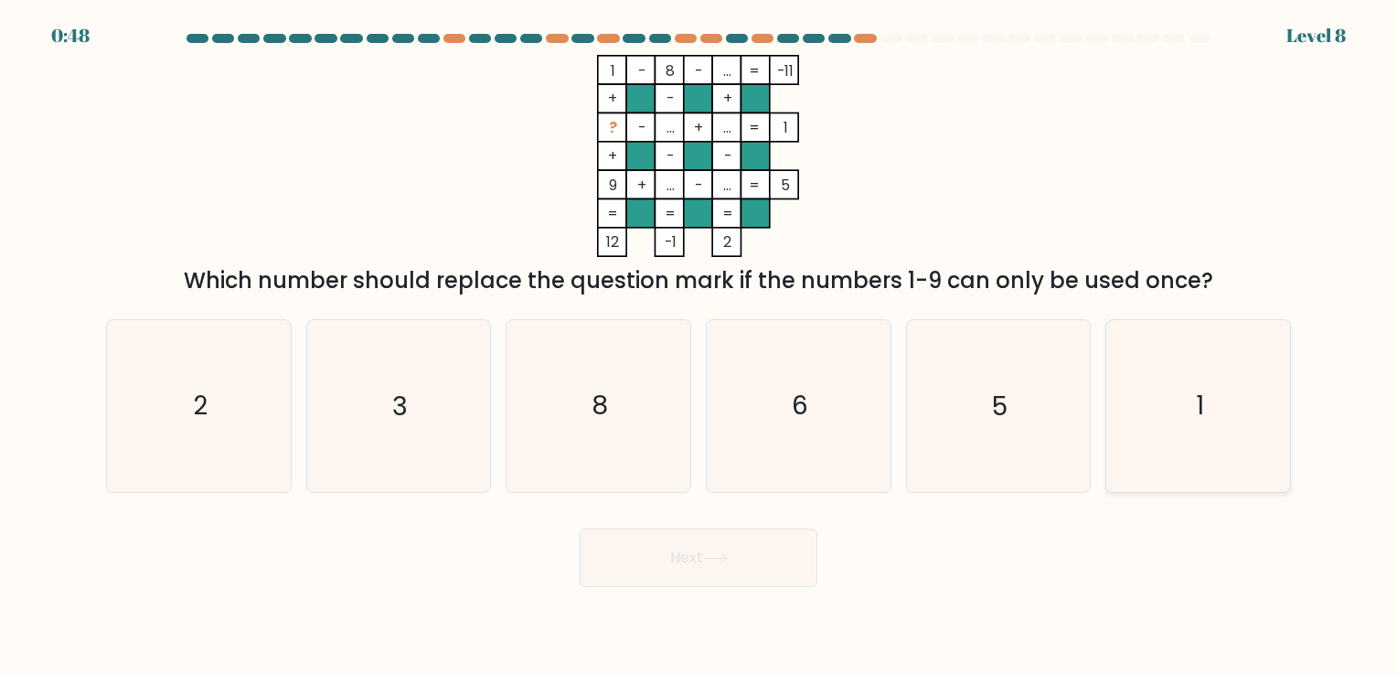
click at [1196, 412] on text "1" at bounding box center [1200, 407] width 8 height 36
click at [700, 347] on input "f. 1" at bounding box center [699, 341] width 1 height 9
radio input "true"
click at [731, 550] on button "Next" at bounding box center [699, 558] width 238 height 59
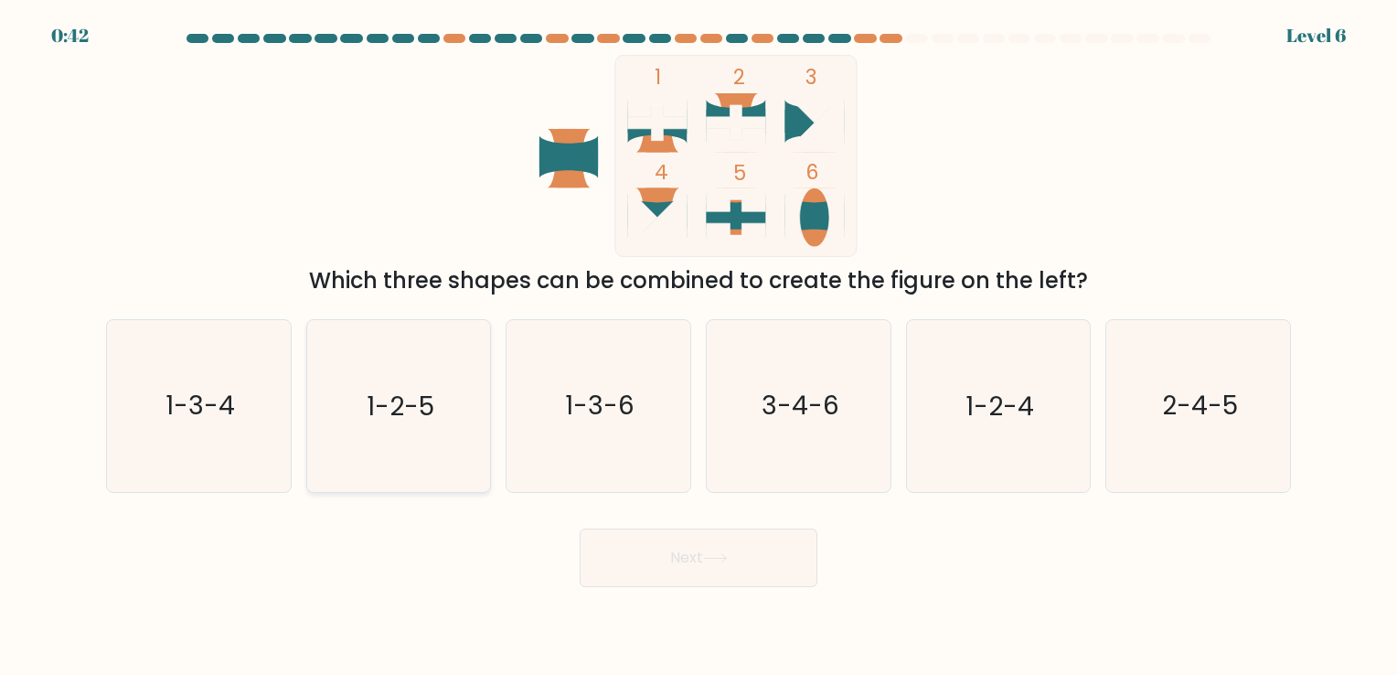
click at [450, 366] on icon "1-2-5" at bounding box center [398, 405] width 171 height 171
click at [699, 347] on input "b. 1-2-5" at bounding box center [699, 341] width 1 height 9
radio input "true"
click at [721, 562] on icon at bounding box center [715, 558] width 25 height 10
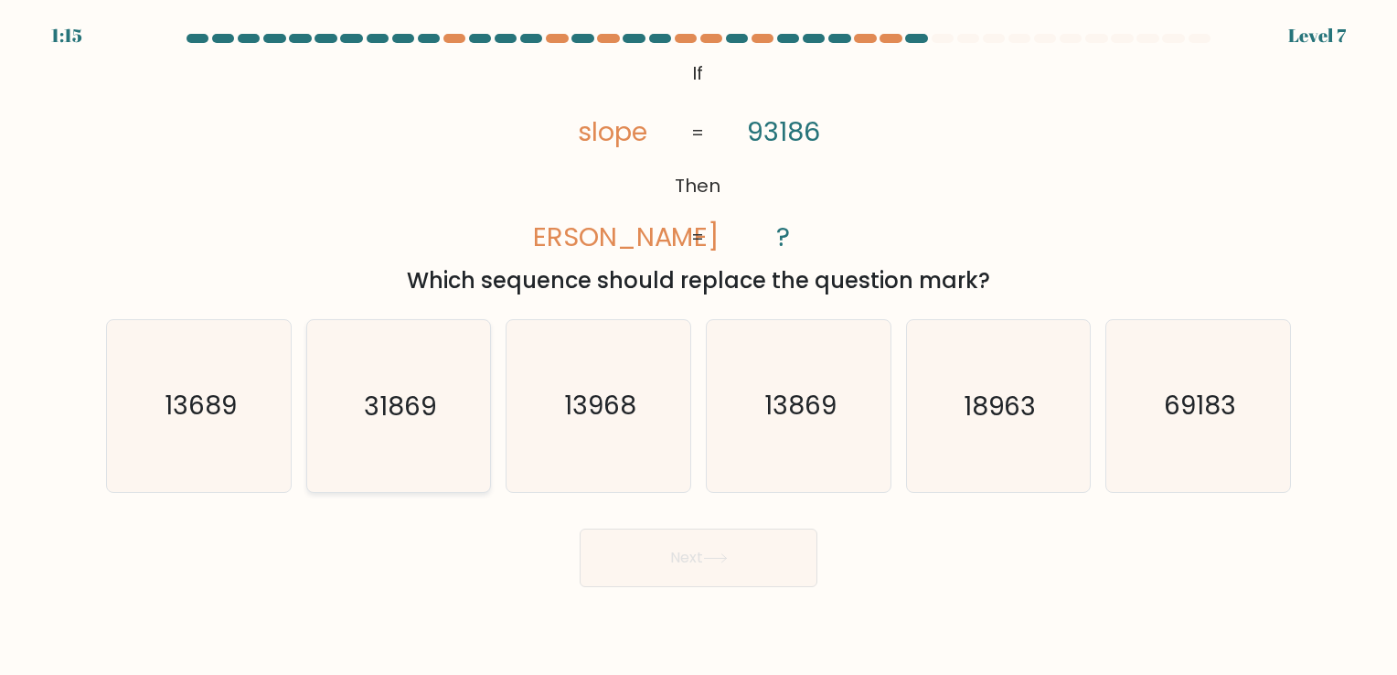
click at [421, 371] on icon "31869" at bounding box center [398, 405] width 171 height 171
click at [699, 347] on input "b. 31869" at bounding box center [699, 341] width 1 height 9
radio input "true"
click at [735, 559] on button "Next" at bounding box center [699, 558] width 238 height 59
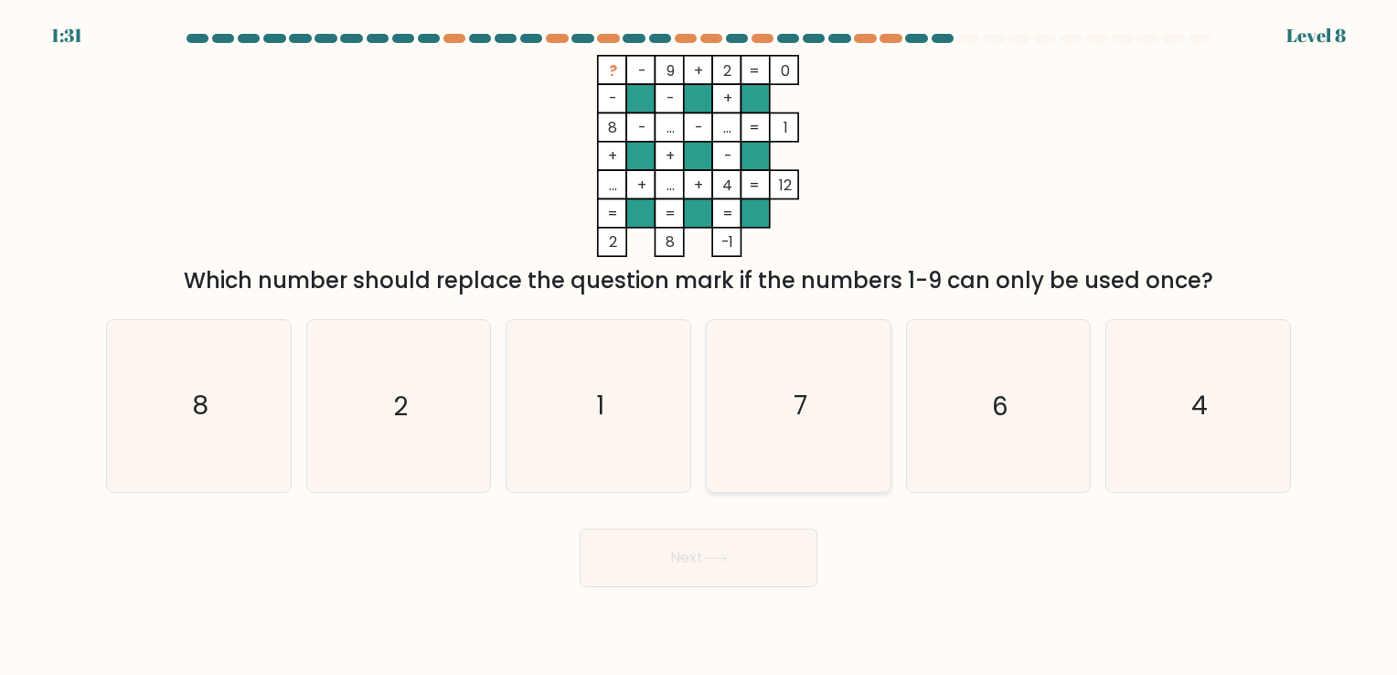
click at [765, 399] on icon "7" at bounding box center [798, 405] width 171 height 171
click at [700, 347] on input "d. 7" at bounding box center [699, 341] width 1 height 9
radio input "true"
click at [755, 546] on button "Next" at bounding box center [699, 558] width 238 height 59
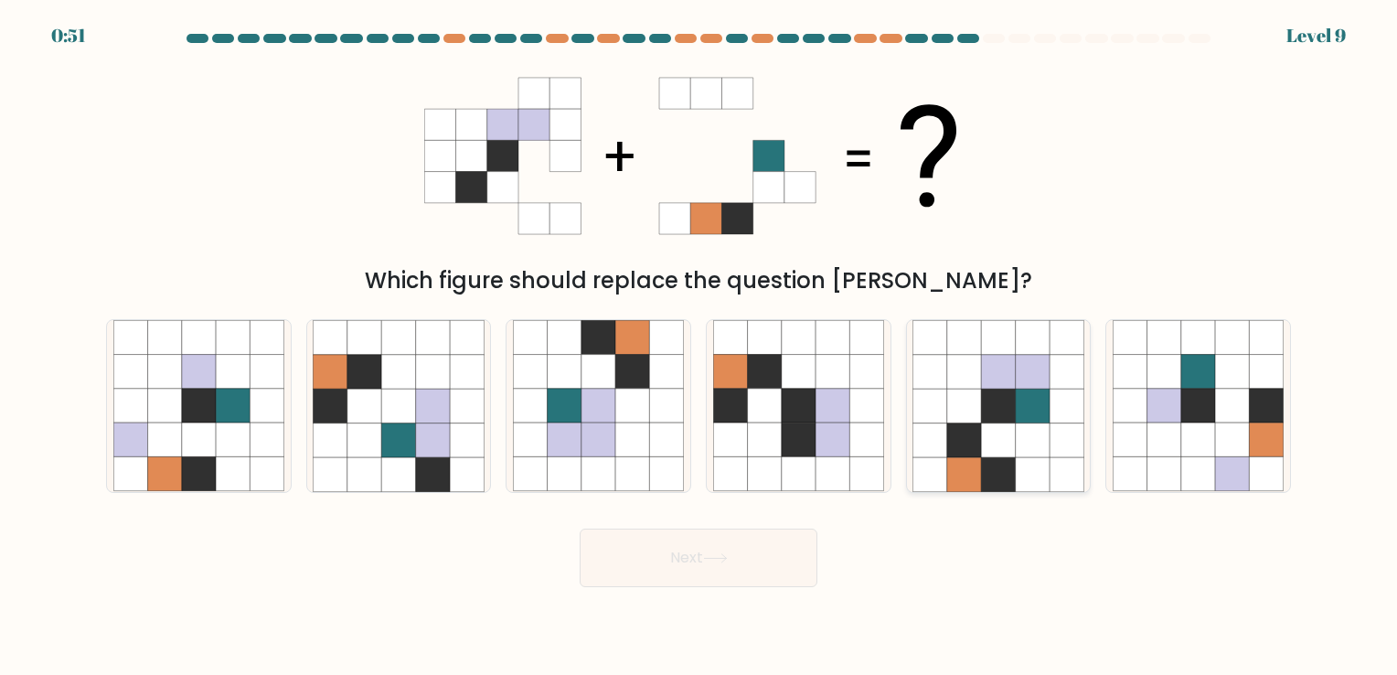
click at [969, 410] on icon at bounding box center [965, 406] width 34 height 34
click at [700, 347] on input "e." at bounding box center [699, 341] width 1 height 9
radio input "true"
click at [746, 554] on button "Next" at bounding box center [699, 558] width 238 height 59
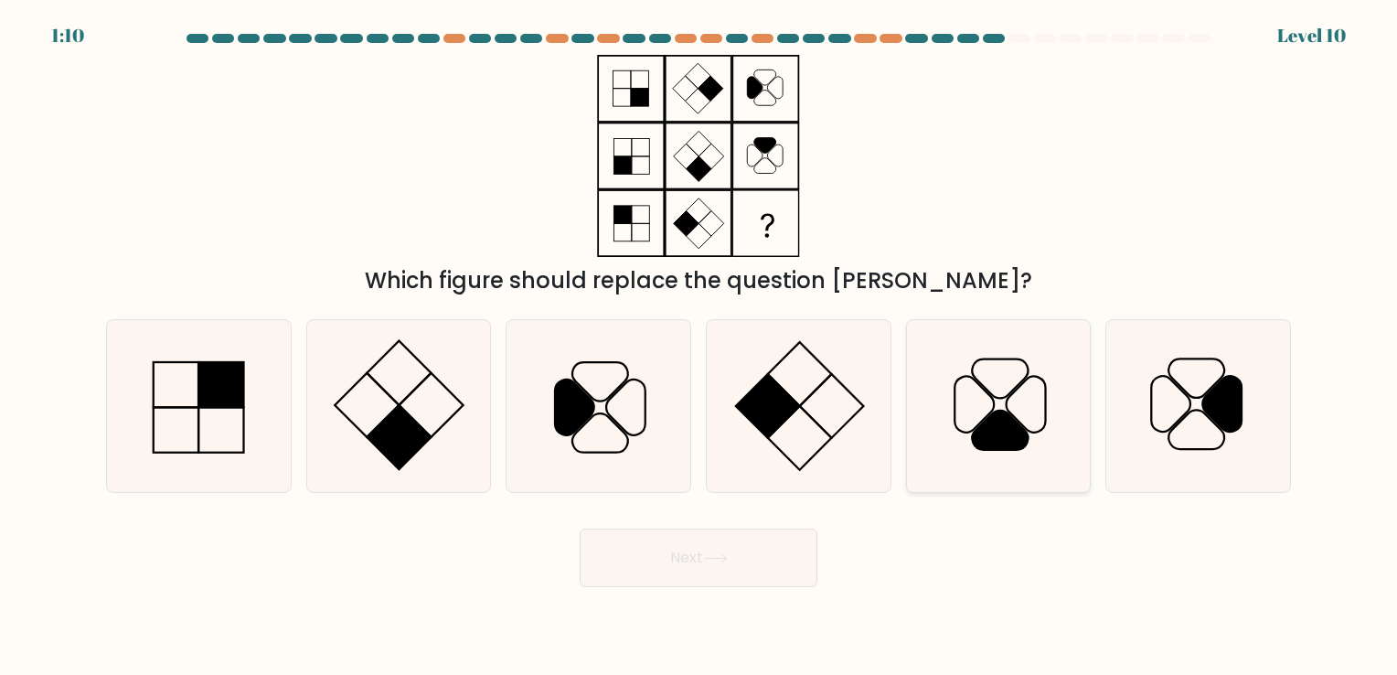
click at [971, 441] on icon at bounding box center [998, 405] width 171 height 171
click at [700, 347] on input "e." at bounding box center [699, 341] width 1 height 9
radio input "true"
click at [763, 557] on button "Next" at bounding box center [699, 558] width 238 height 59
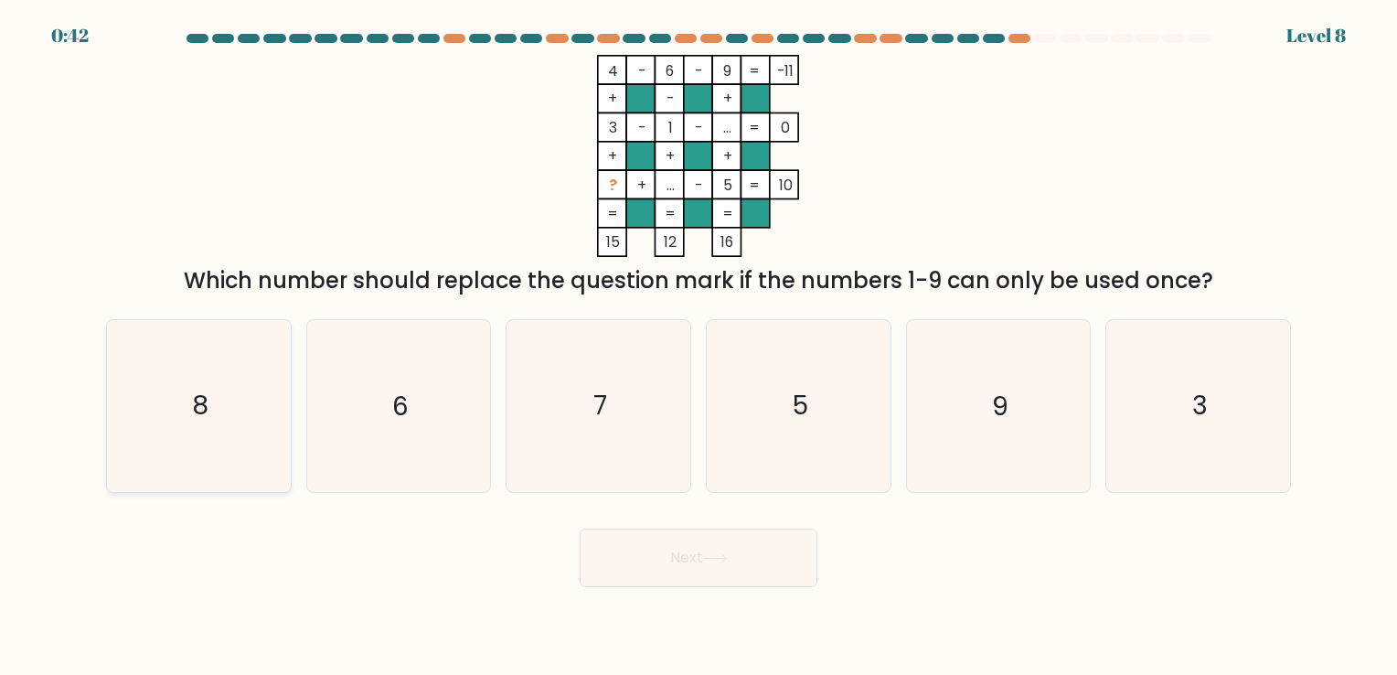
click at [231, 429] on icon "8" at bounding box center [198, 405] width 171 height 171
click at [699, 347] on input "a. 8" at bounding box center [699, 341] width 1 height 9
radio input "true"
click at [700, 573] on button "Next" at bounding box center [699, 558] width 238 height 59
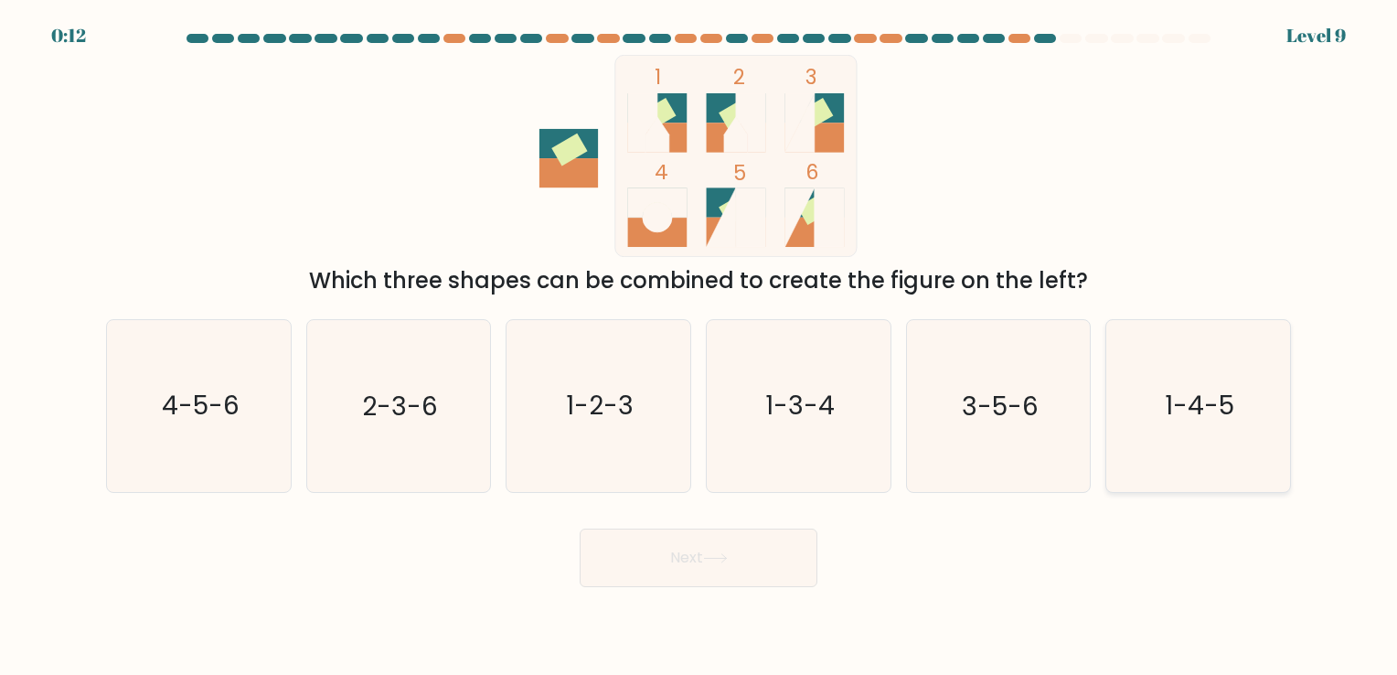
click at [1130, 401] on icon "1-4-5" at bounding box center [1198, 405] width 171 height 171
click at [700, 347] on input "f. 1-4-5" at bounding box center [699, 341] width 1 height 9
radio input "true"
click at [765, 551] on button "Next" at bounding box center [699, 558] width 238 height 59
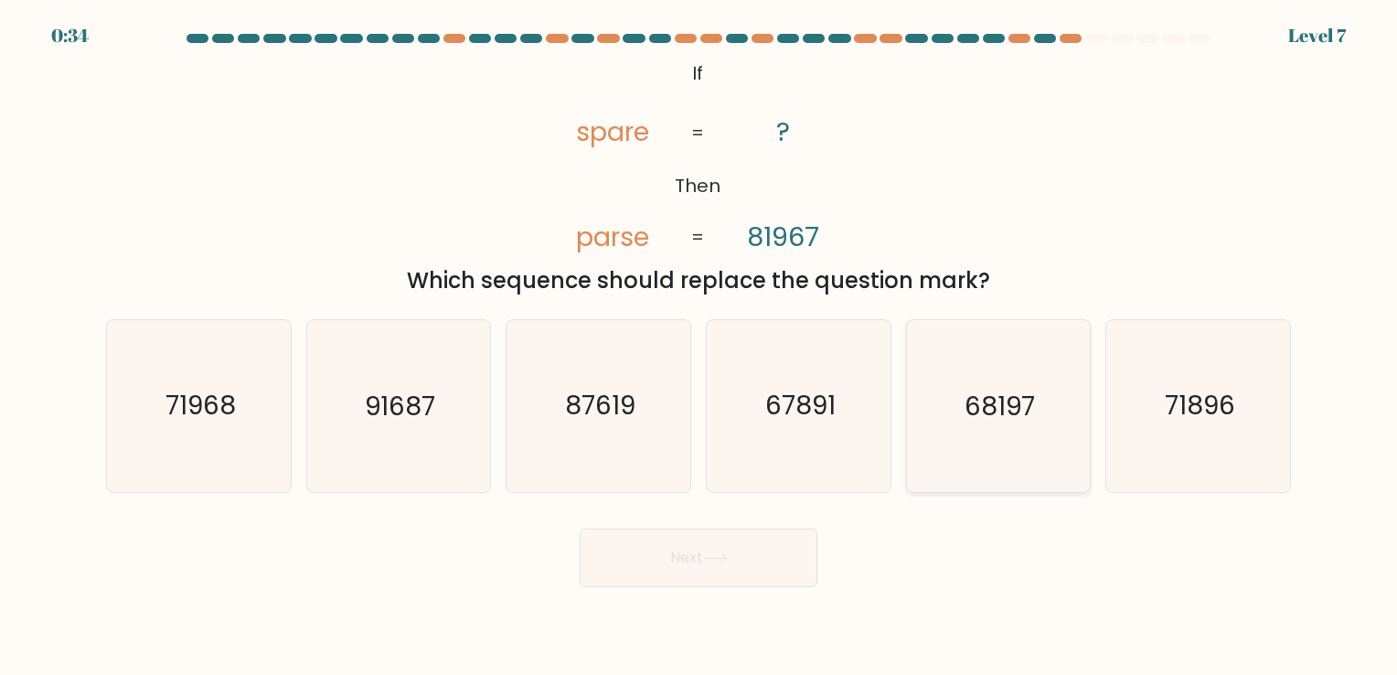
click at [986, 387] on icon "68197" at bounding box center [998, 405] width 171 height 171
click at [700, 347] on input "e. 68197" at bounding box center [699, 341] width 1 height 9
radio input "true"
click at [763, 569] on button "Next" at bounding box center [699, 558] width 238 height 59
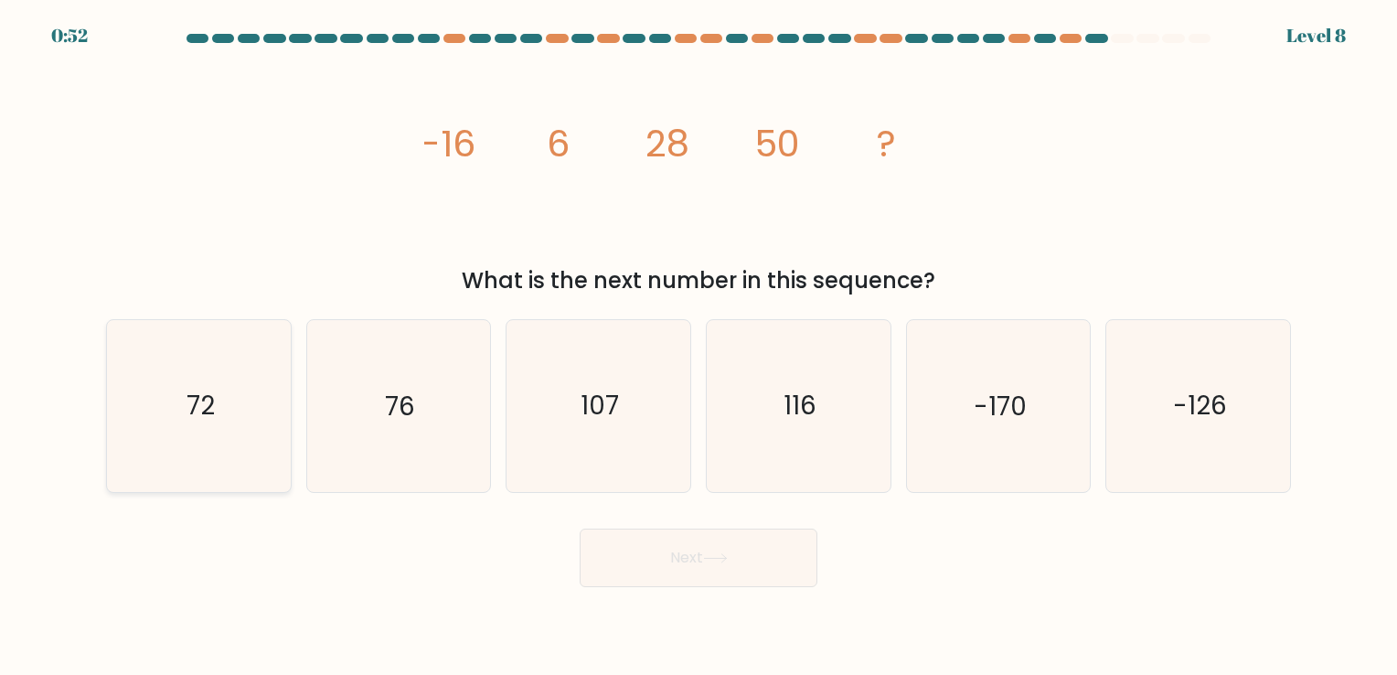
click at [155, 382] on icon "72" at bounding box center [198, 405] width 171 height 171
click at [699, 347] on input "a. 72" at bounding box center [699, 341] width 1 height 9
radio input "true"
click at [630, 547] on button "Next" at bounding box center [699, 558] width 238 height 59
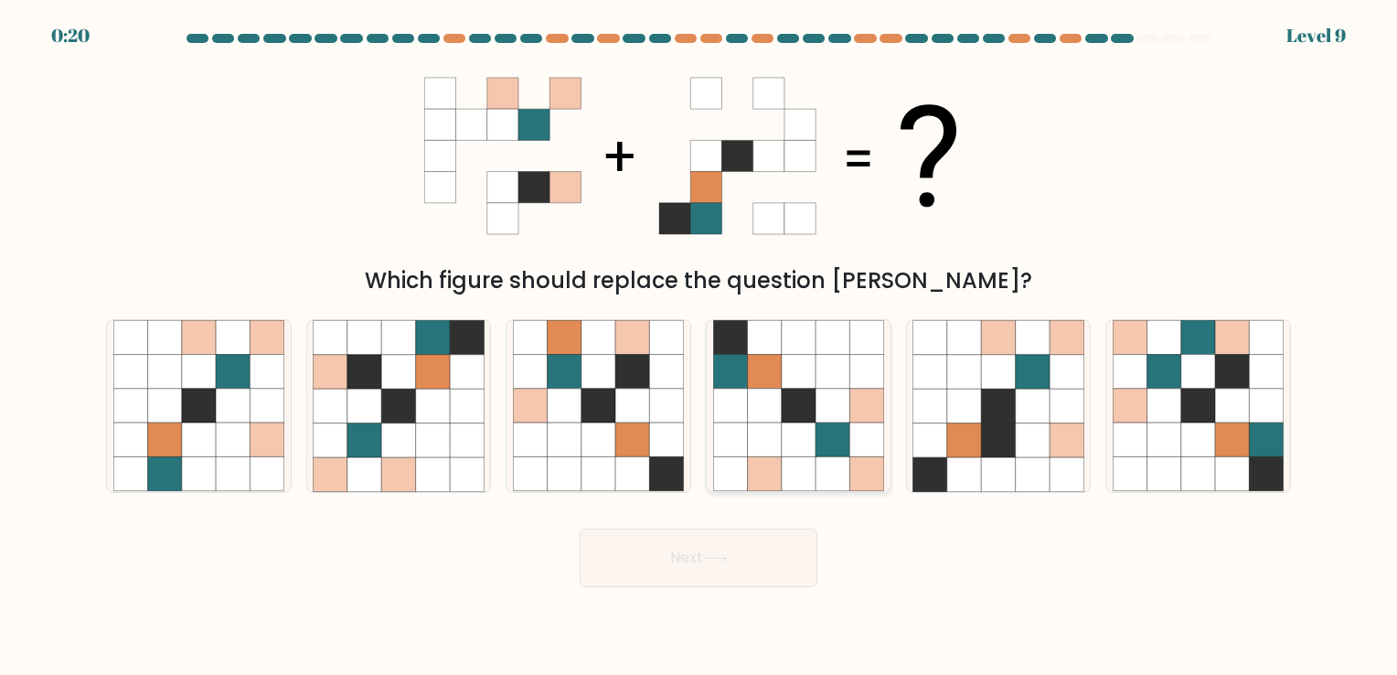
click at [840, 419] on icon at bounding box center [833, 406] width 34 height 34
click at [700, 347] on input "d." at bounding box center [699, 341] width 1 height 9
radio input "true"
click at [713, 546] on button "Next" at bounding box center [699, 558] width 238 height 59
click at [717, 572] on button "Next" at bounding box center [699, 558] width 238 height 59
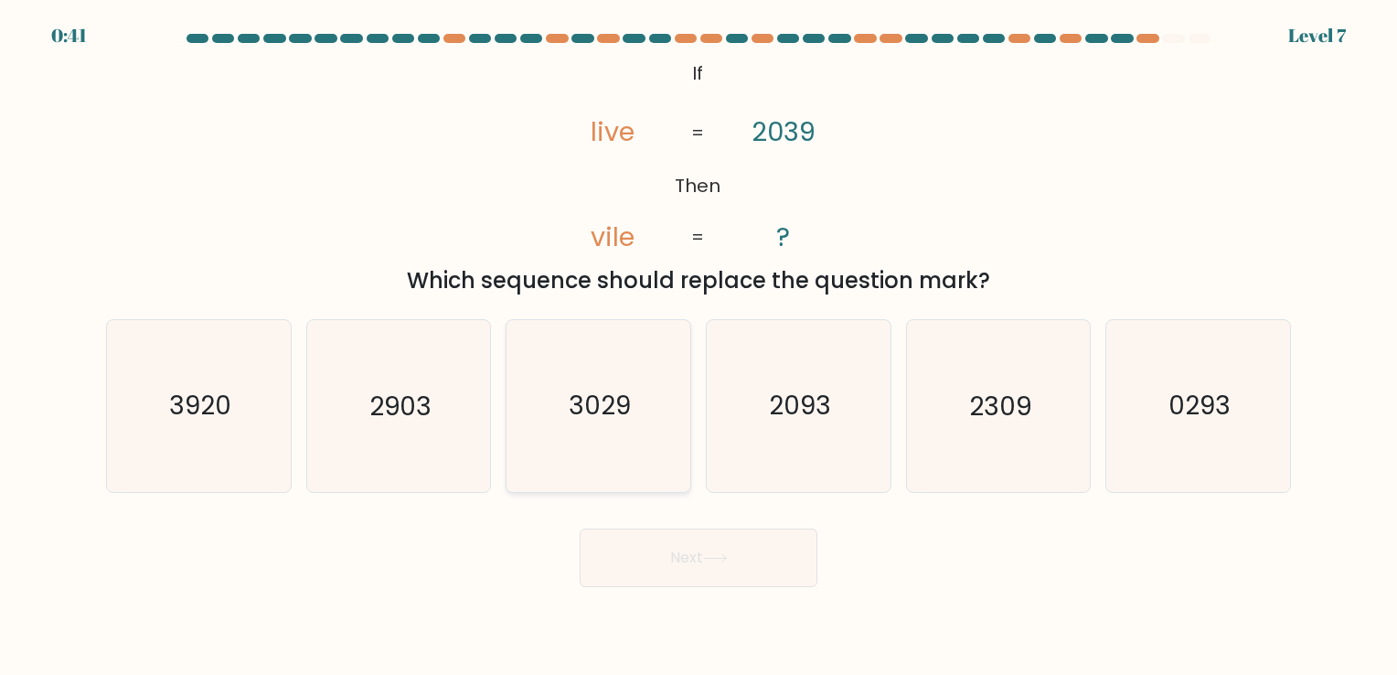
click at [620, 364] on icon "3029" at bounding box center [598, 405] width 171 height 171
click at [699, 347] on input "c. 3029" at bounding box center [699, 341] width 1 height 9
radio input "true"
click at [691, 566] on button "Next" at bounding box center [699, 558] width 238 height 59
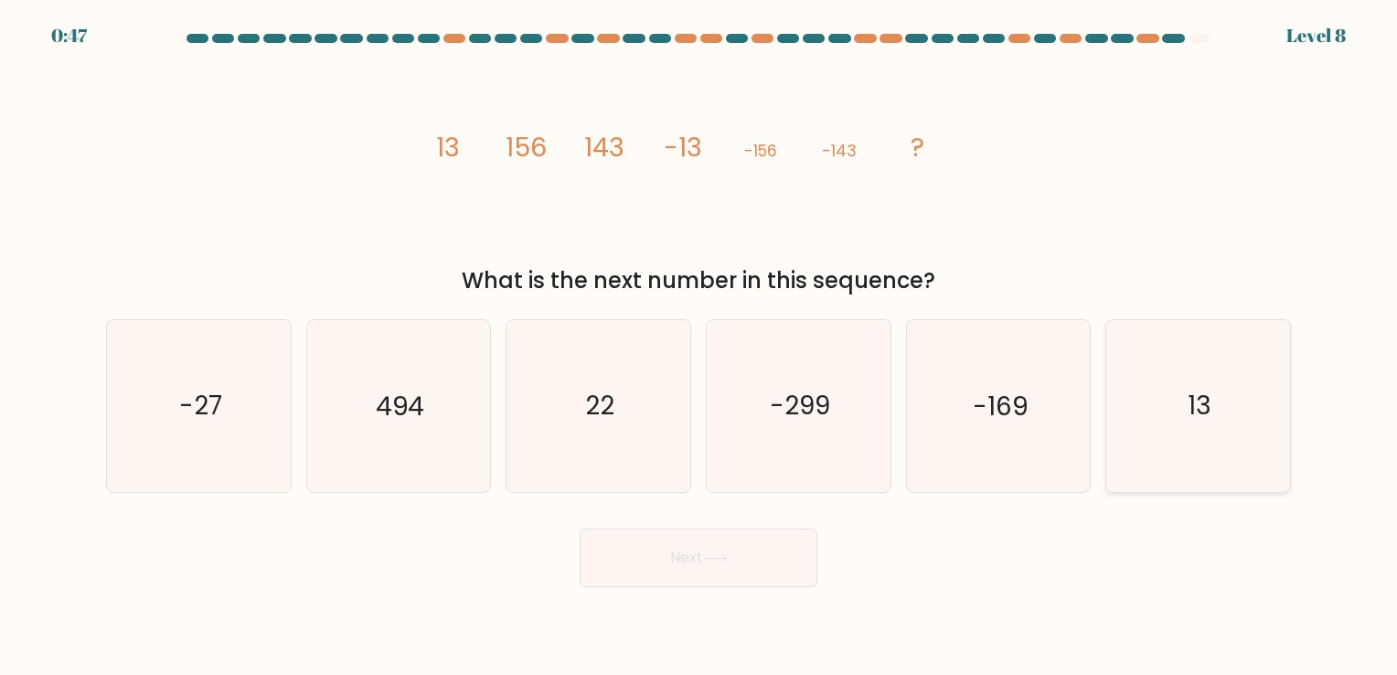
click at [1167, 469] on icon "13" at bounding box center [1198, 405] width 171 height 171
click at [700, 347] on input "f. 13" at bounding box center [699, 341] width 1 height 9
radio input "true"
click at [760, 565] on button "Next" at bounding box center [699, 558] width 238 height 59
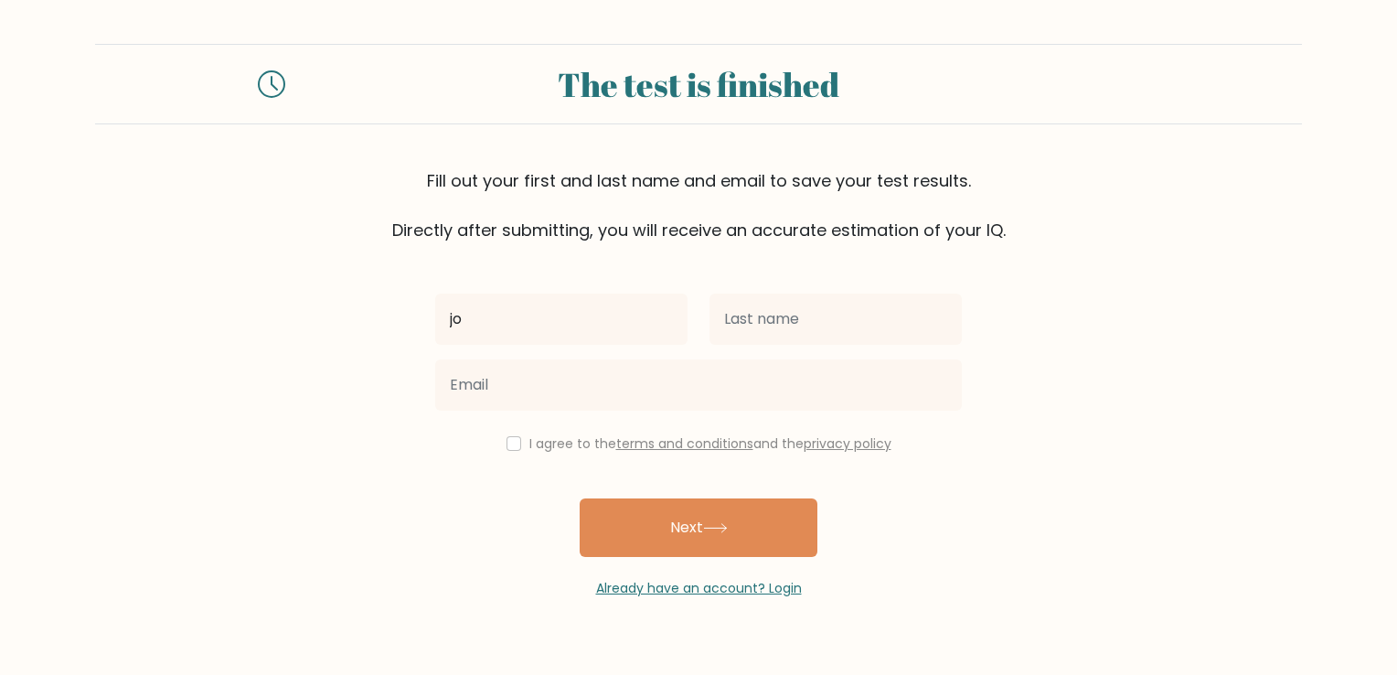
type input "j"
type input "John Kenneth"
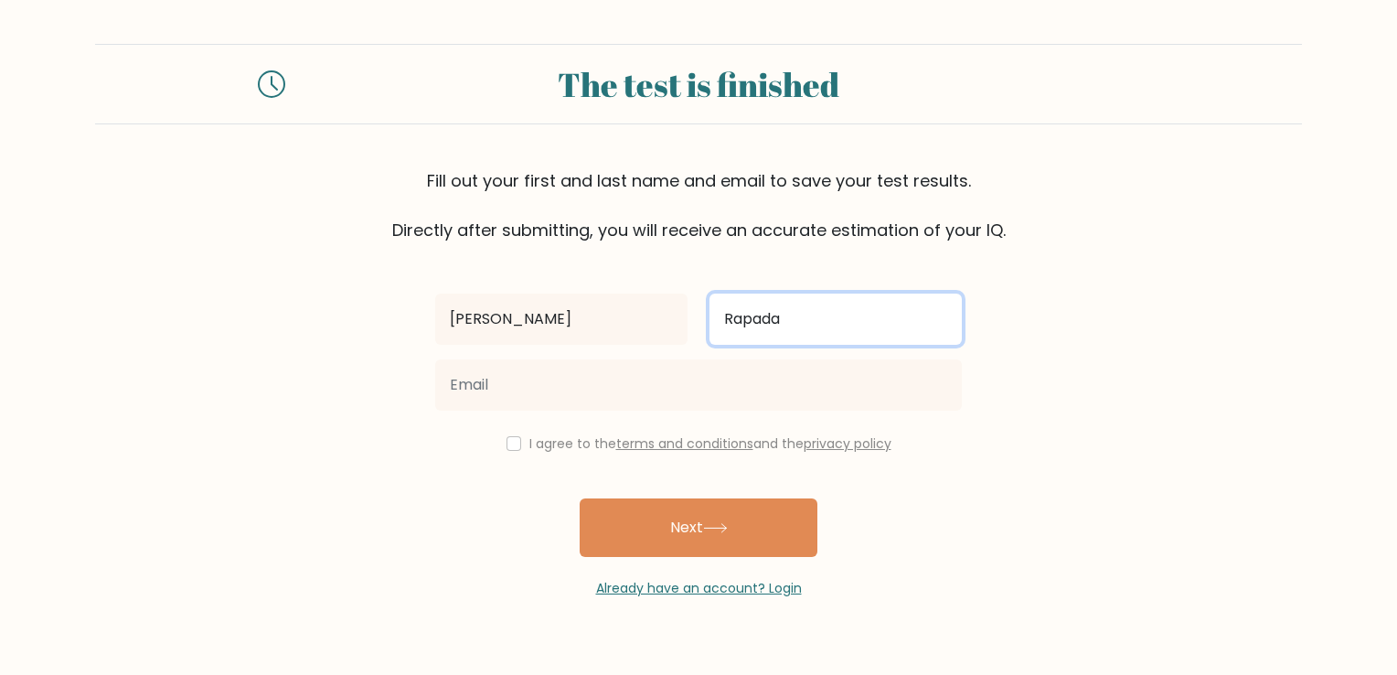
type input "Rapada"
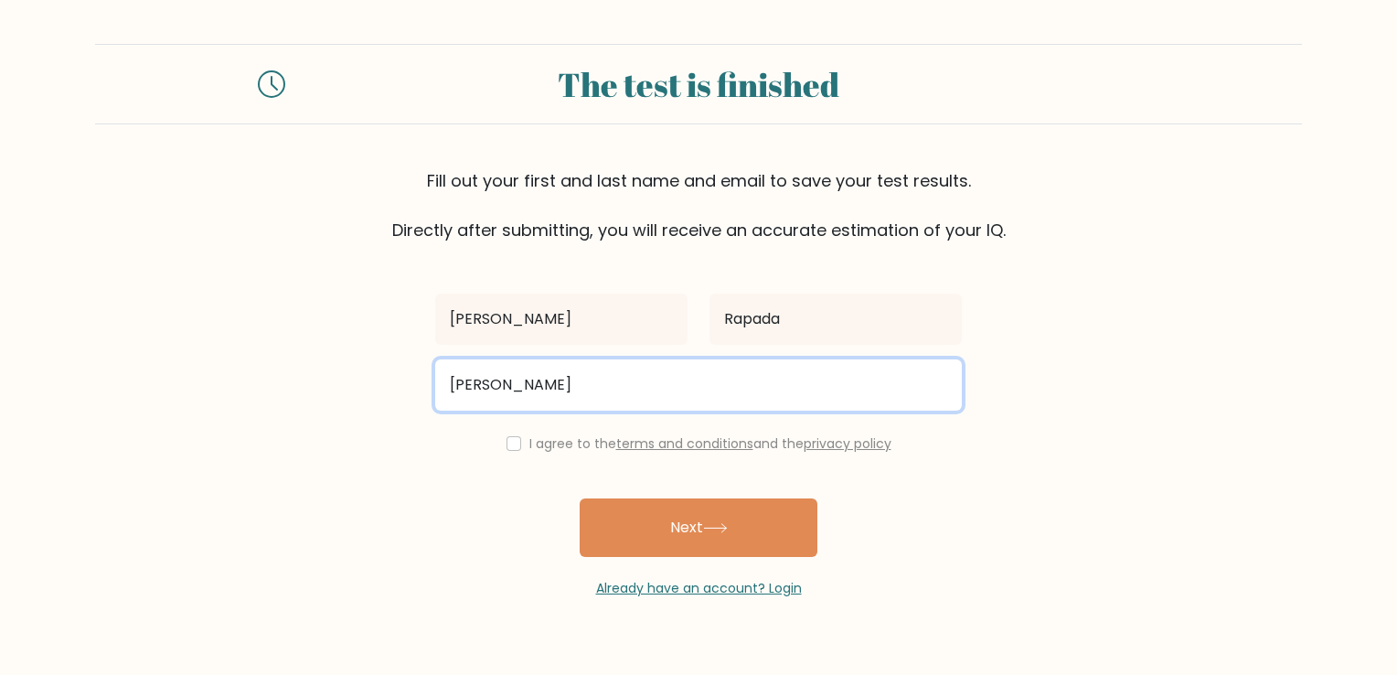
click at [614, 395] on input "ken" at bounding box center [698, 384] width 527 height 51
type input "kennethrapada@yahoo.com"
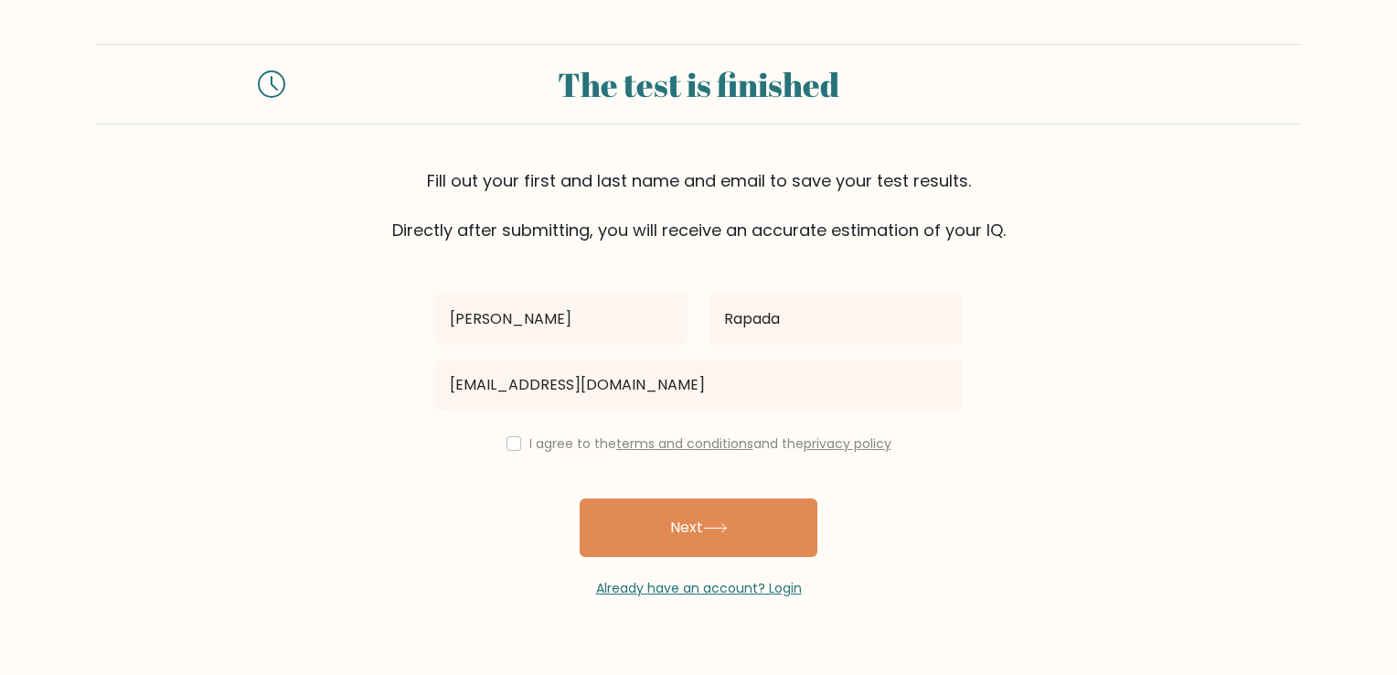
click at [519, 444] on div "I agree to the terms and conditions and the privacy policy" at bounding box center [698, 444] width 549 height 22
click at [511, 441] on input "checkbox" at bounding box center [514, 443] width 15 height 15
checkbox input "true"
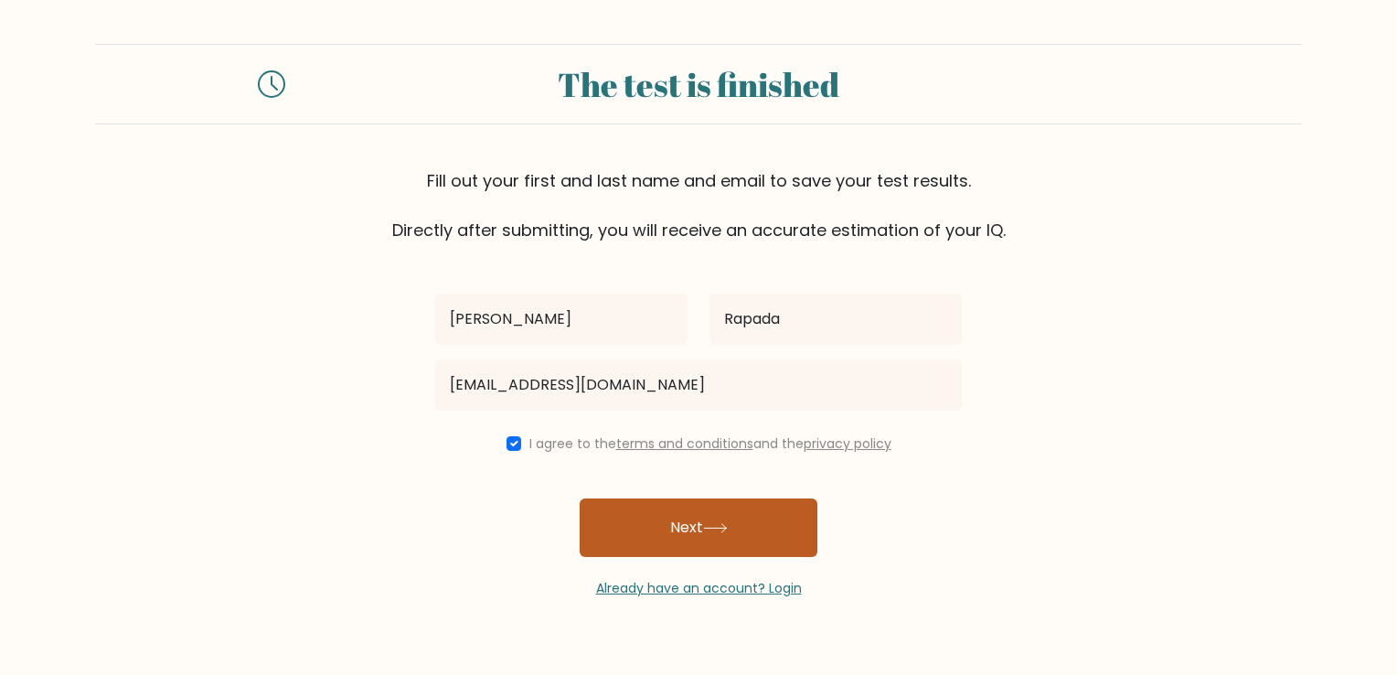
click at [677, 498] on button "Next" at bounding box center [699, 527] width 238 height 59
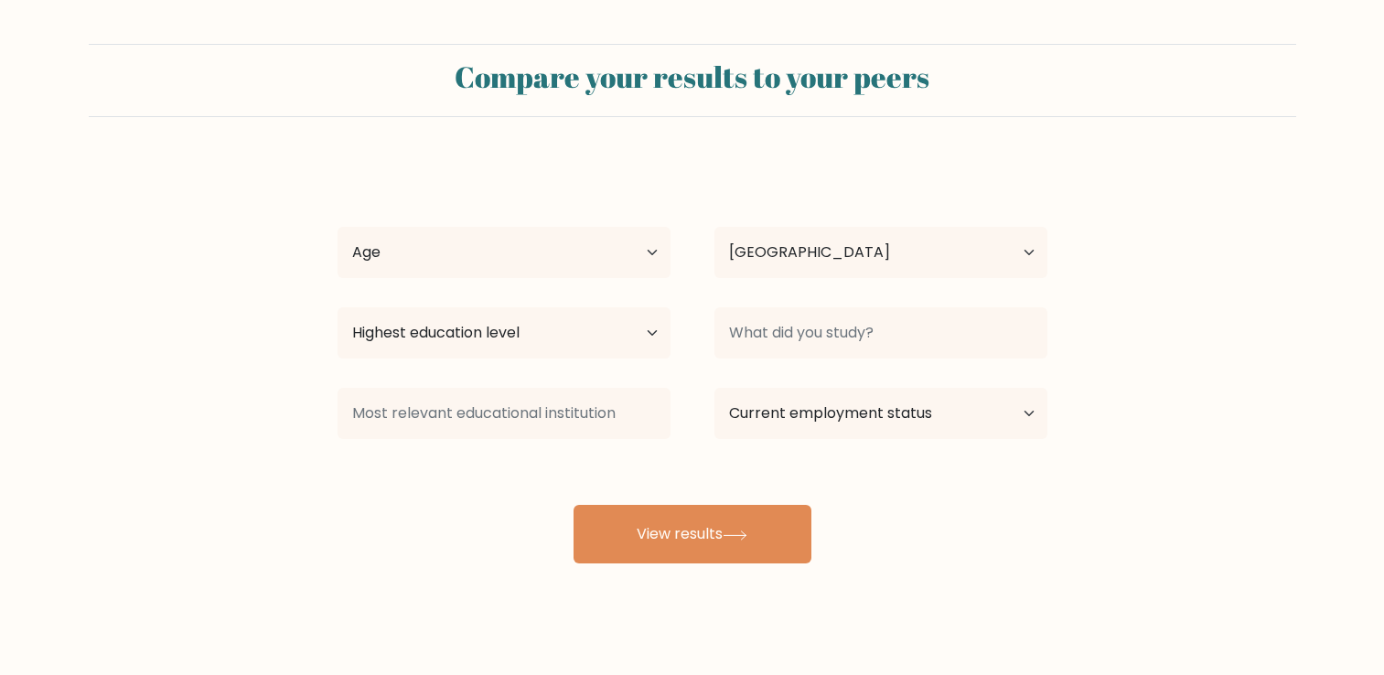
select select "PH"
click at [491, 270] on select "Age Under [DEMOGRAPHIC_DATA] [DEMOGRAPHIC_DATA] [DEMOGRAPHIC_DATA] [DEMOGRAPHIC…" at bounding box center [503, 252] width 333 height 51
select select "25_34"
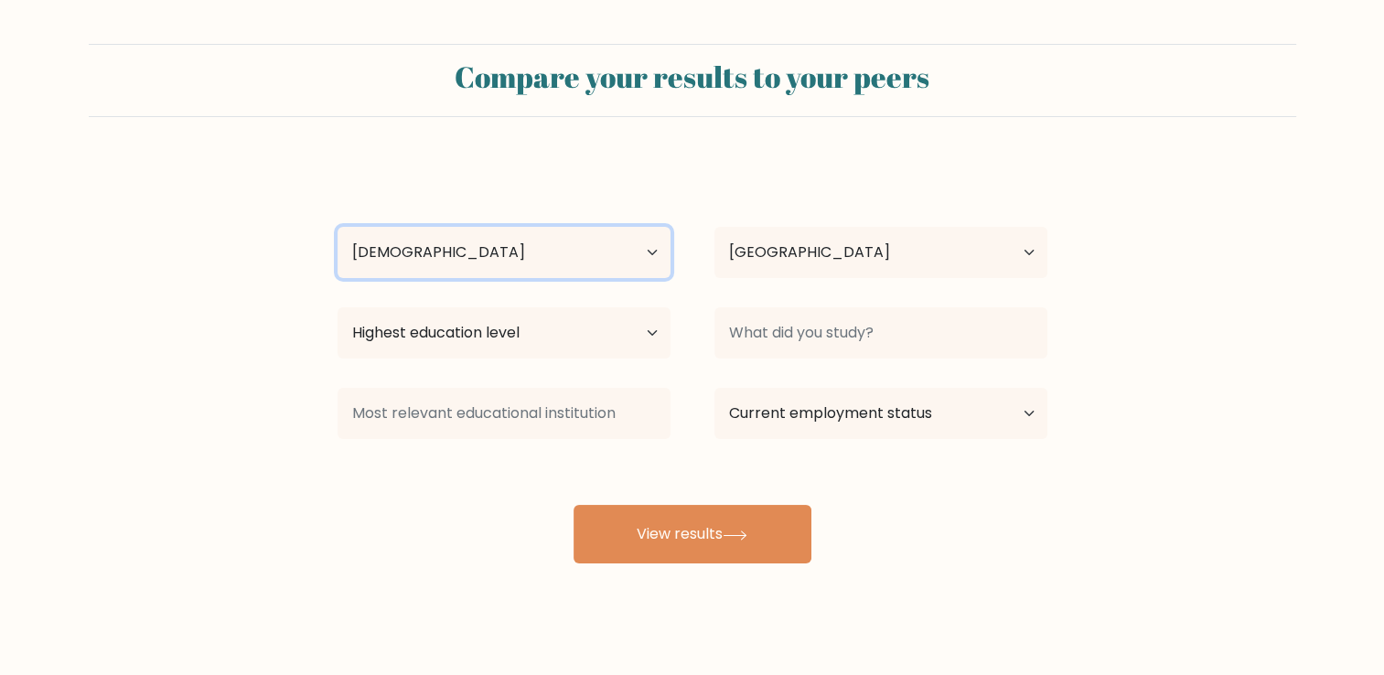
click at [337, 227] on select "Age Under 18 years old 18-24 years old 25-34 years old 35-44 years old 45-54 ye…" at bounding box center [503, 252] width 333 height 51
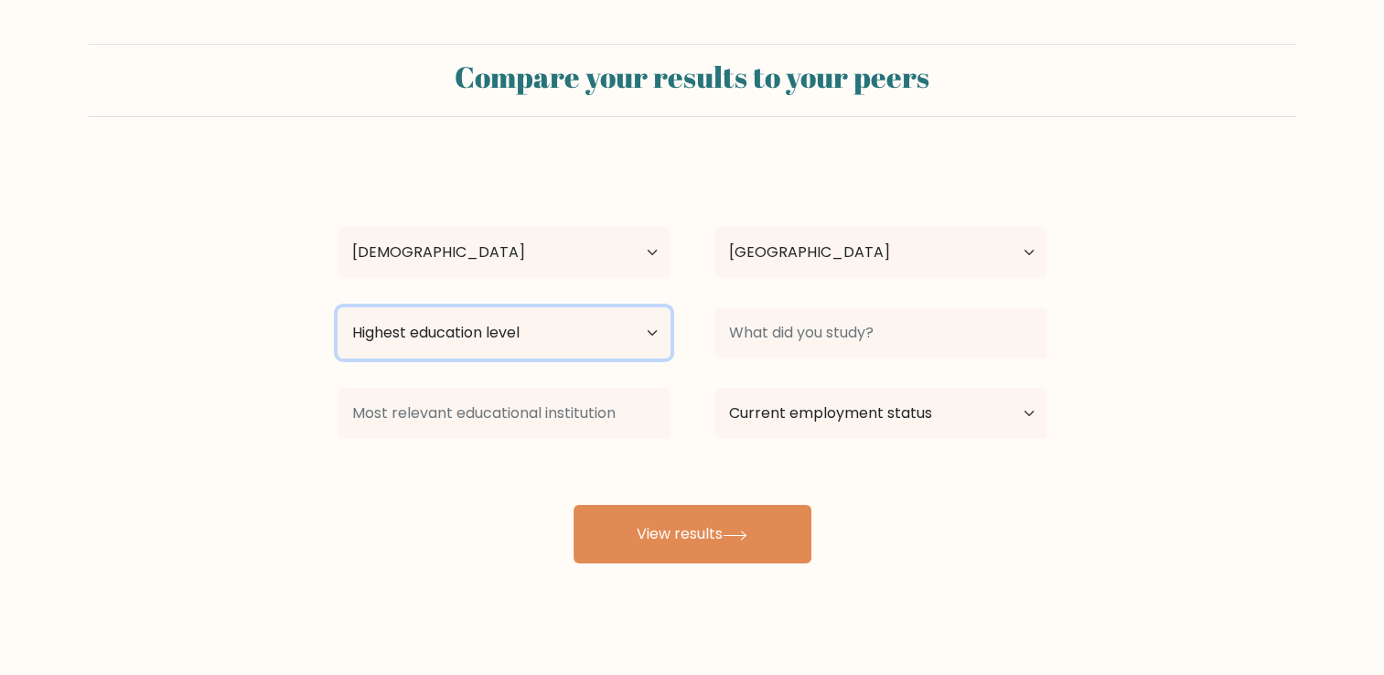
click at [454, 338] on select "Highest education level No schooling Primary Lower Secondary Upper Secondary Oc…" at bounding box center [503, 332] width 333 height 51
select select "upper_secondary"
click at [337, 307] on select "Highest education level No schooling Primary Lower Secondary Upper Secondary Oc…" at bounding box center [503, 332] width 333 height 51
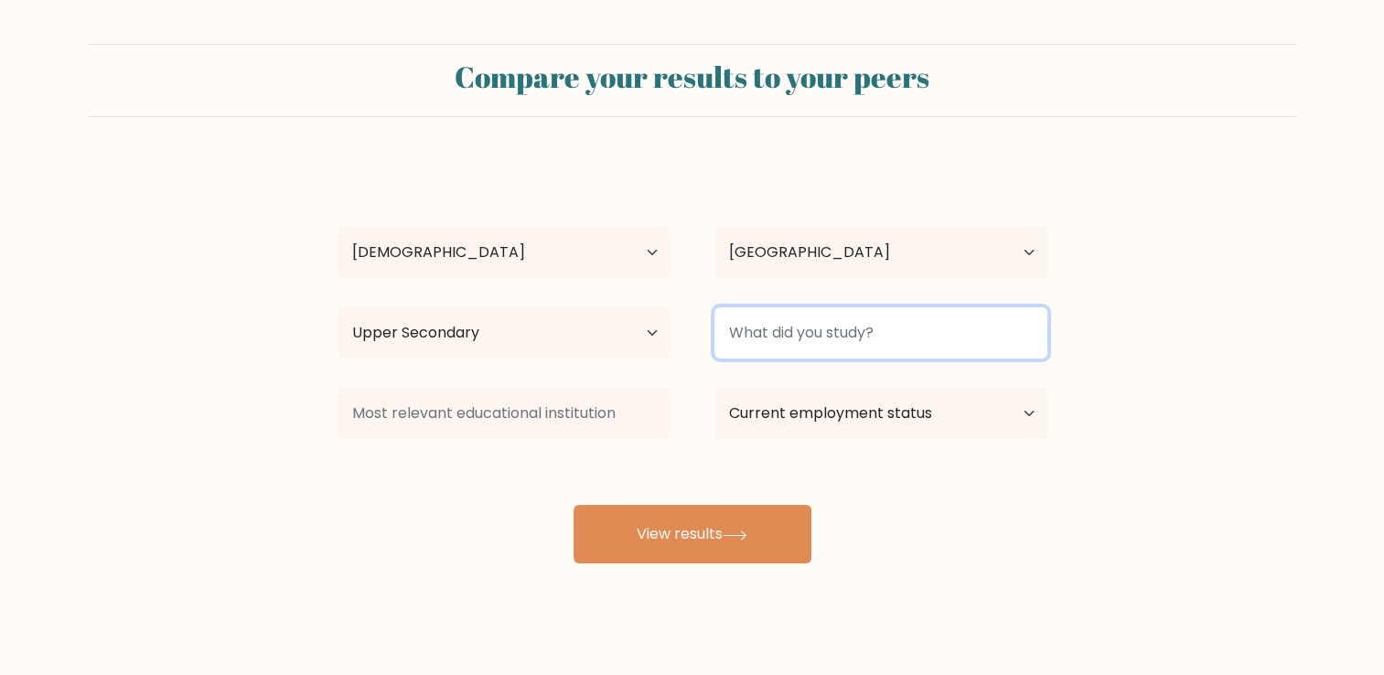
click at [854, 327] on input at bounding box center [880, 332] width 333 height 51
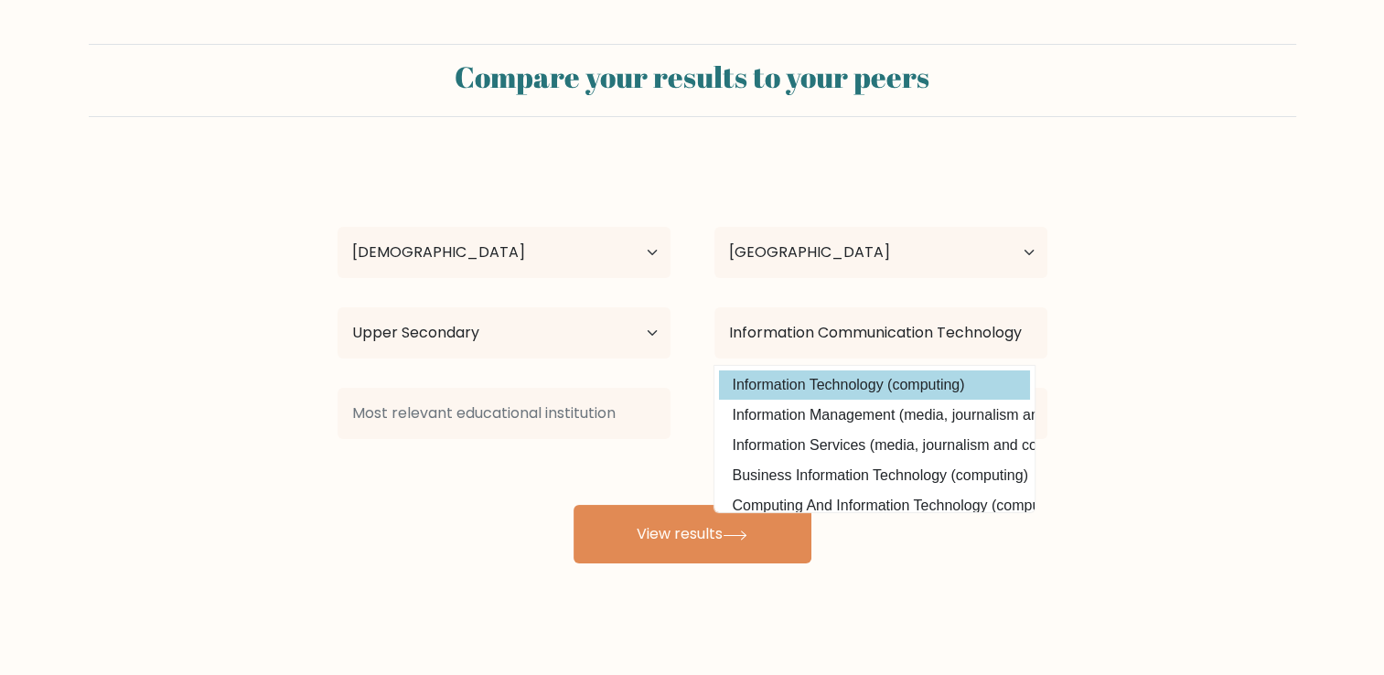
click at [948, 388] on option "Information Technology (computing)" at bounding box center [874, 384] width 311 height 29
type input "Information Technology"
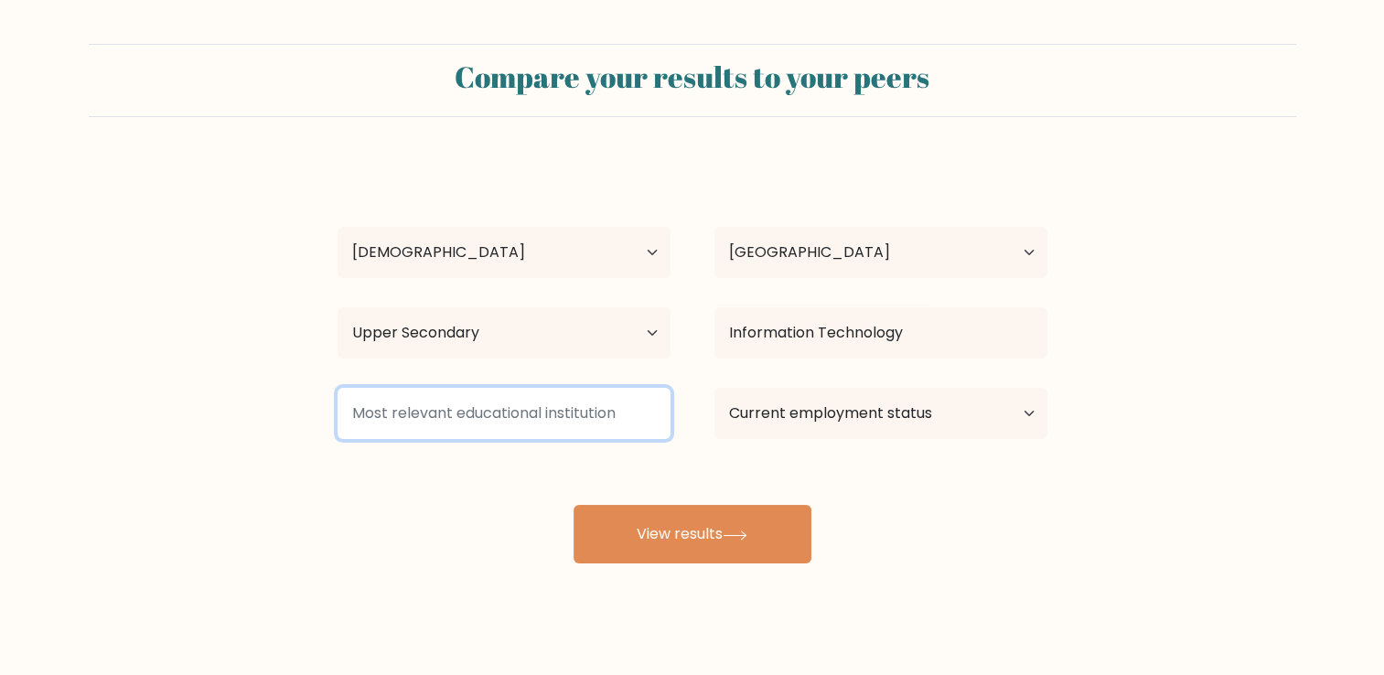
click at [556, 408] on input at bounding box center [503, 413] width 333 height 51
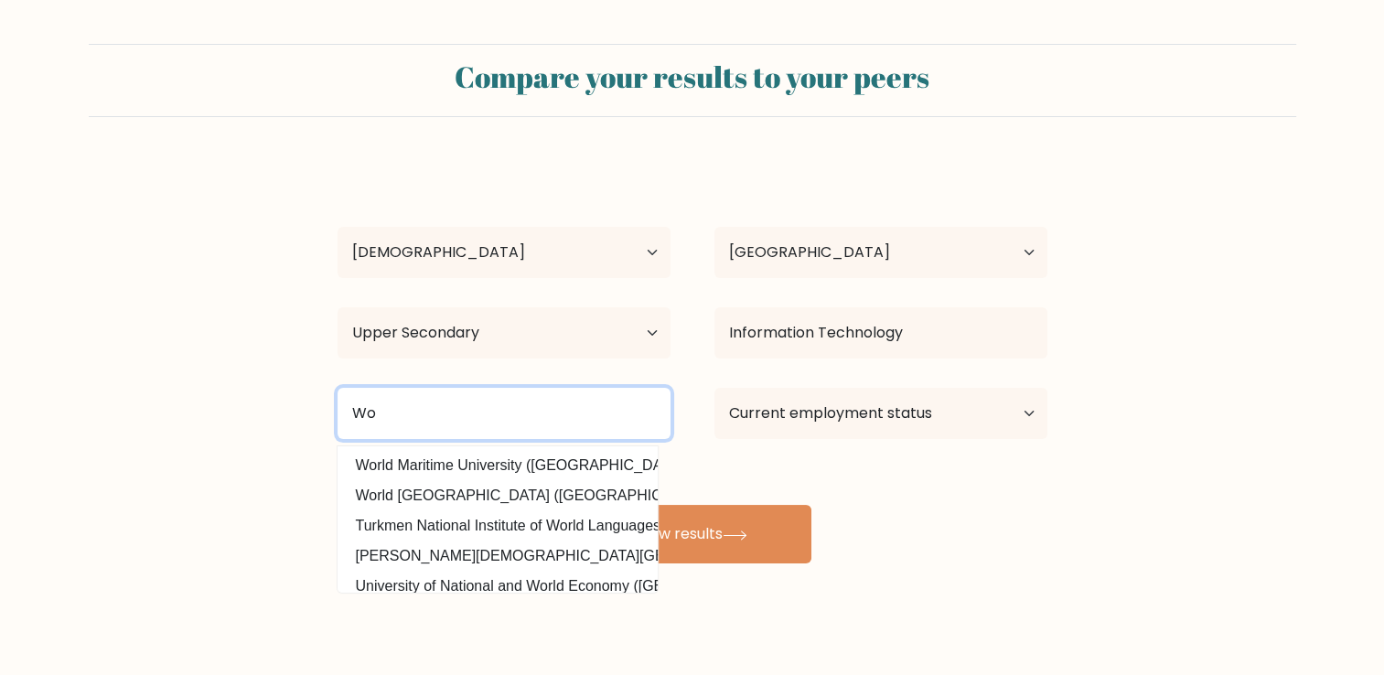
type input "W"
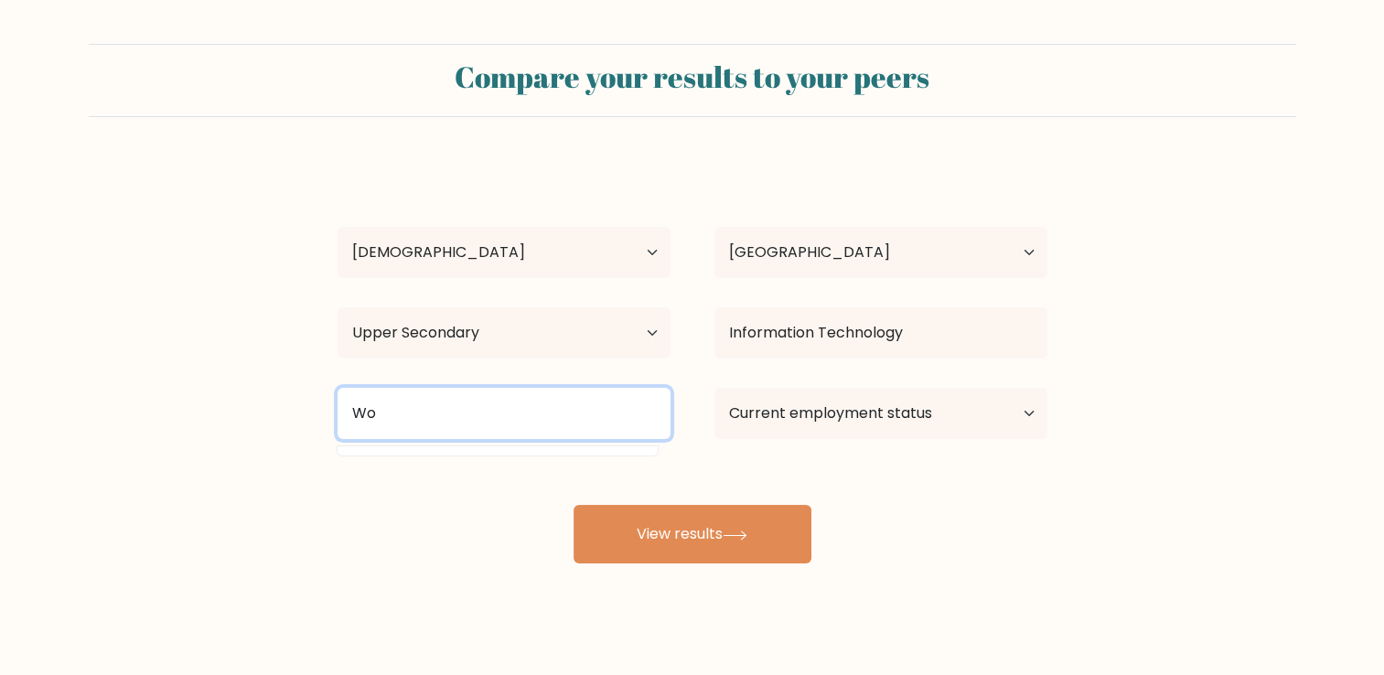
type input "W"
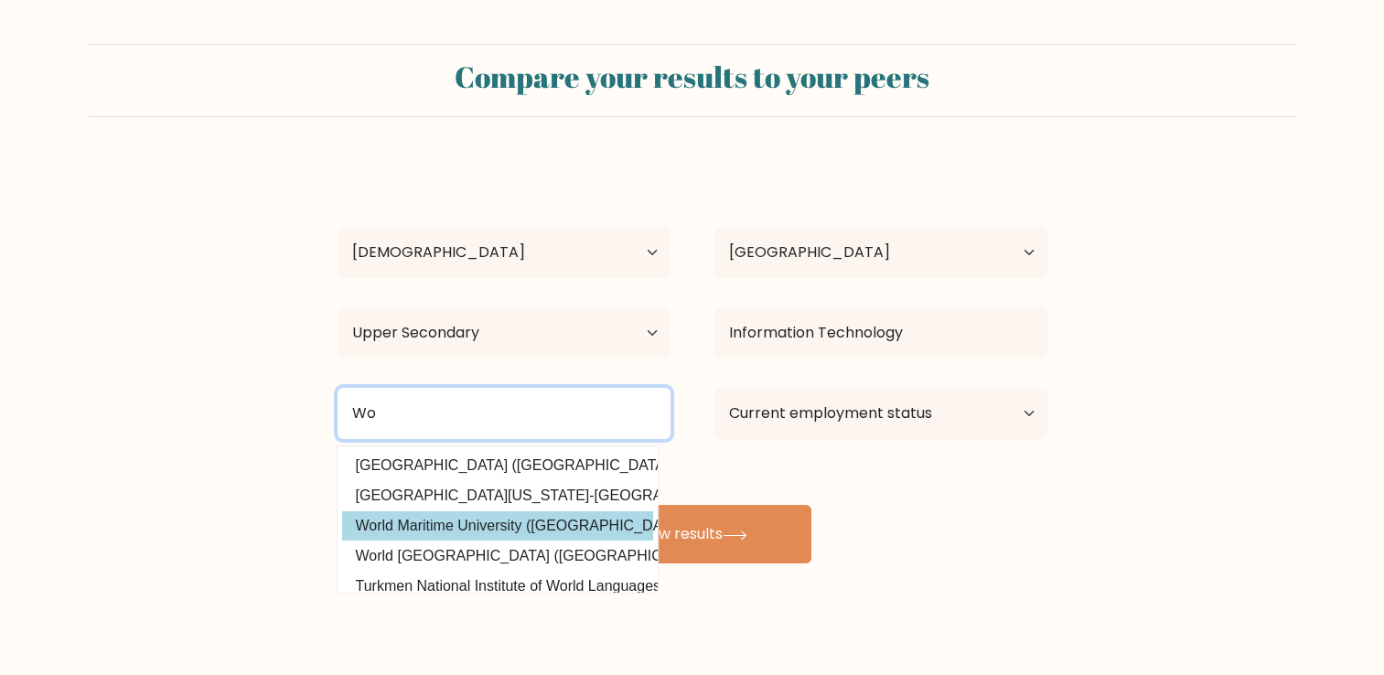
type input "W"
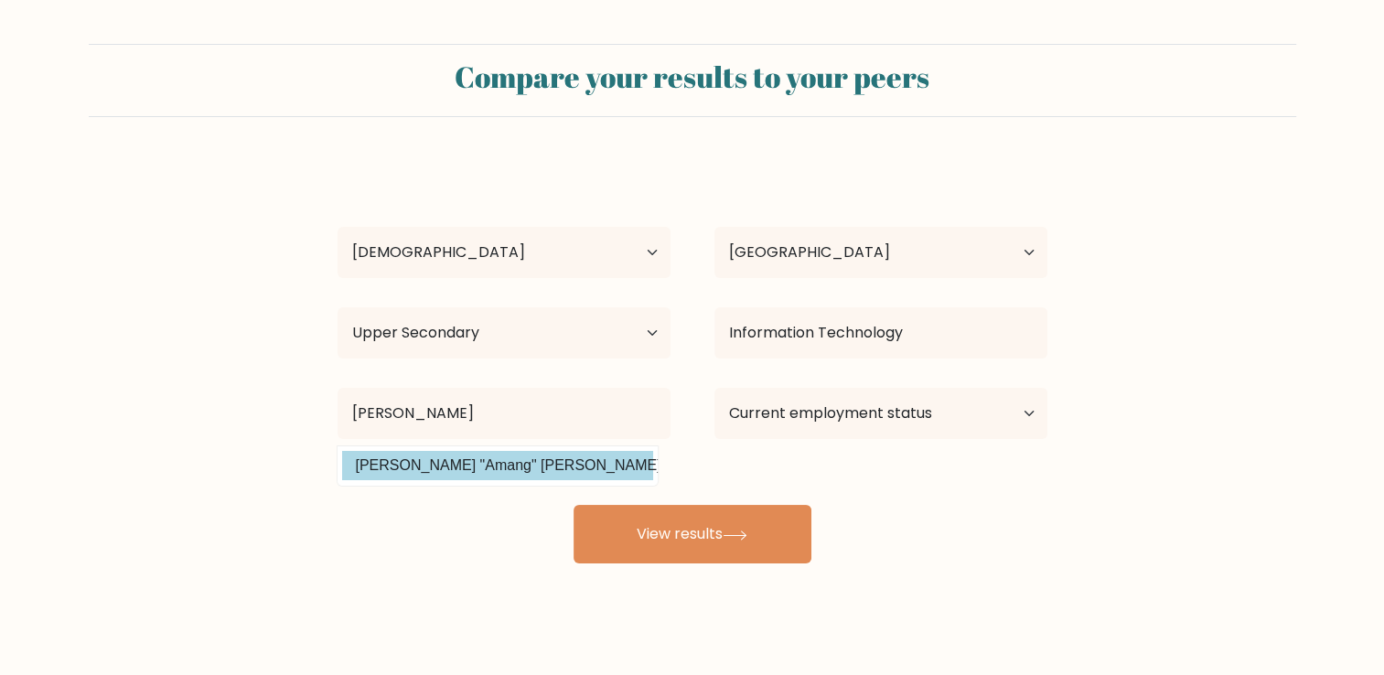
click at [578, 470] on option "Eulogio "Amang" Rodriguez Institute of Science and Technology (Philippines)" at bounding box center [497, 465] width 311 height 29
type input "Eulogio "Amang" Rodriguez Institute of Science and Technology"
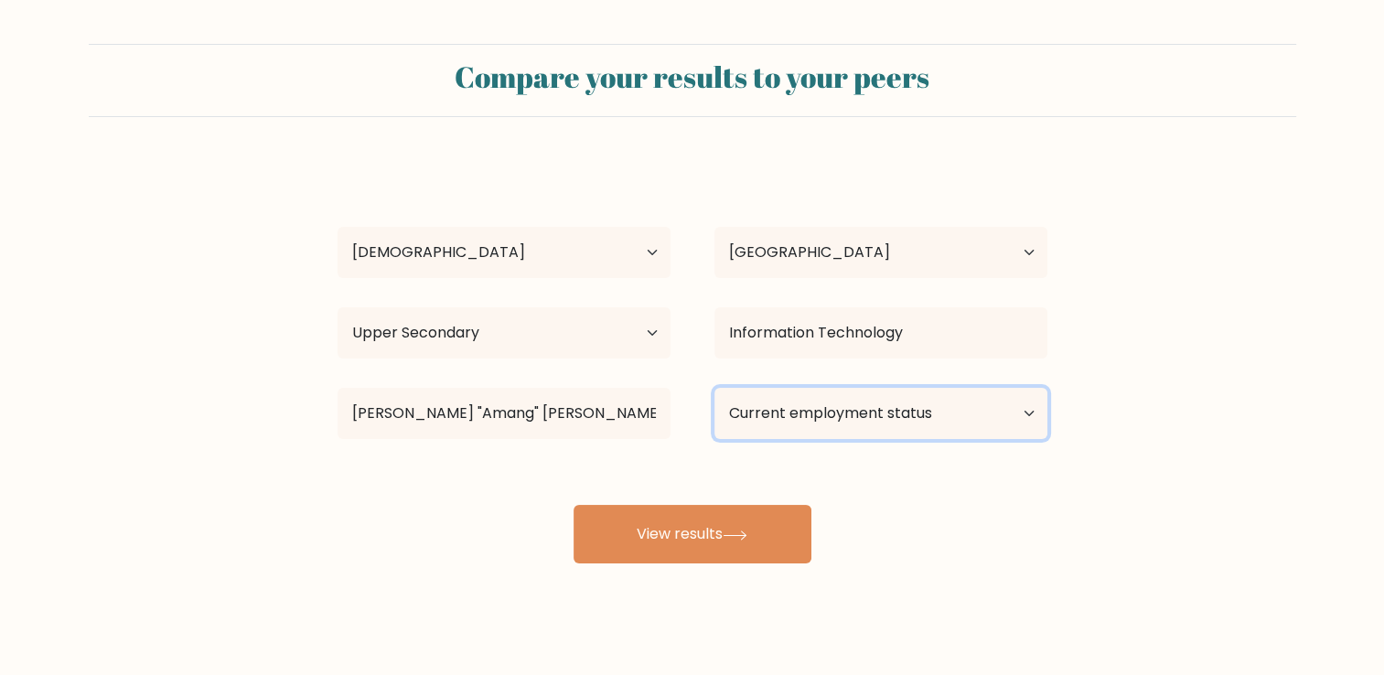
click at [773, 409] on select "Current employment status Employed Student Retired Other / prefer not to answer" at bounding box center [880, 413] width 333 height 51
select select "other"
click at [714, 388] on select "Current employment status Employed Student Retired Other / prefer not to answer" at bounding box center [880, 413] width 333 height 51
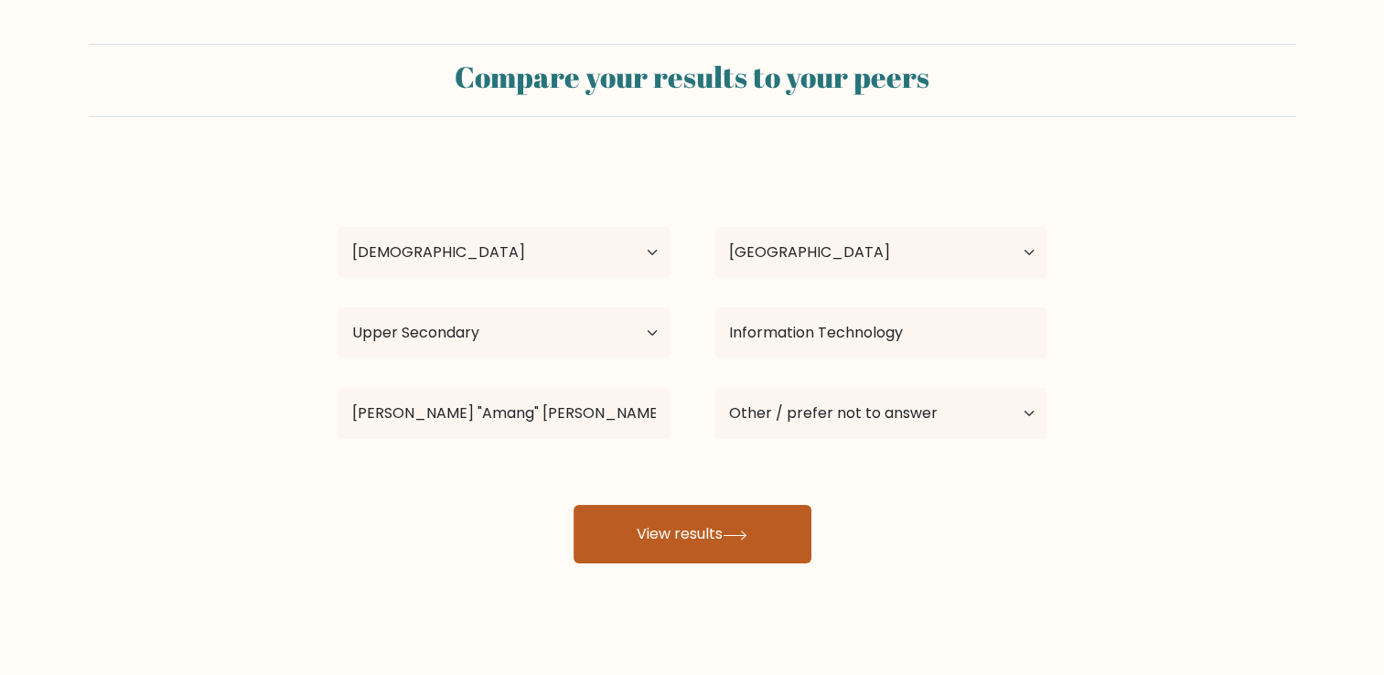
click at [765, 548] on button "View results" at bounding box center [692, 534] width 238 height 59
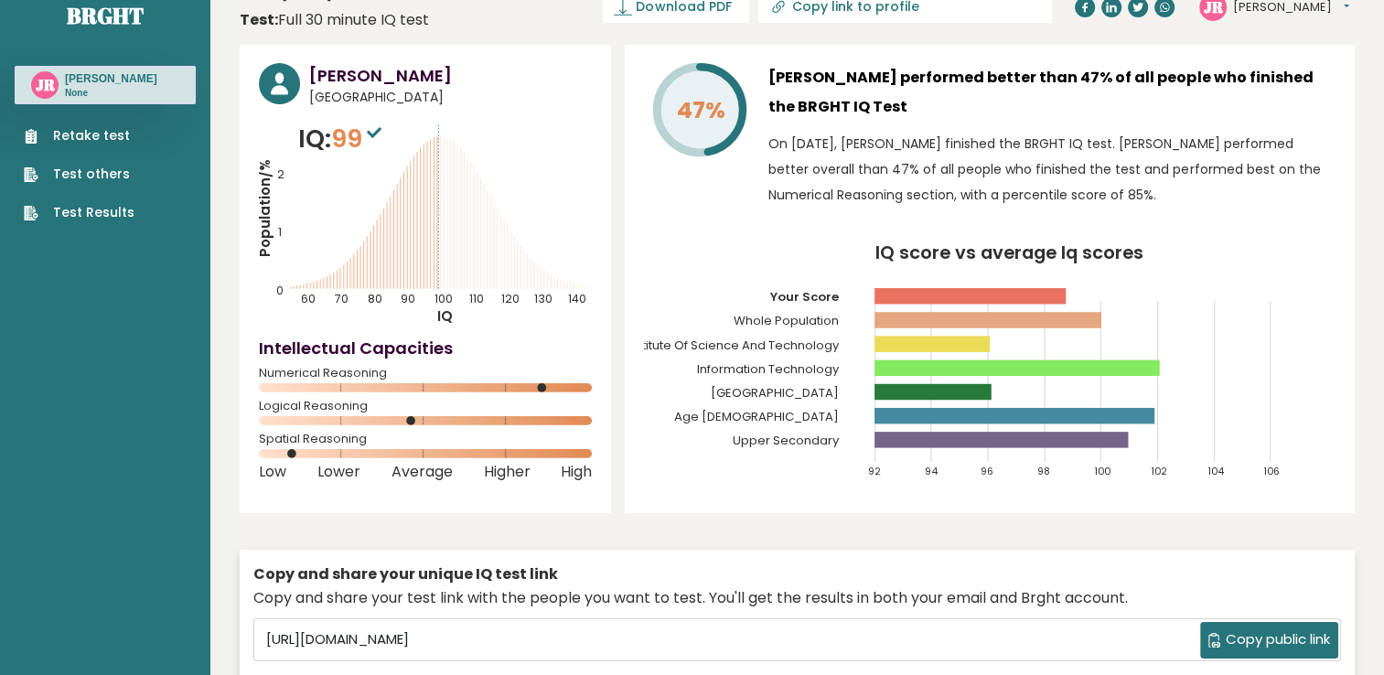
scroll to position [29, 0]
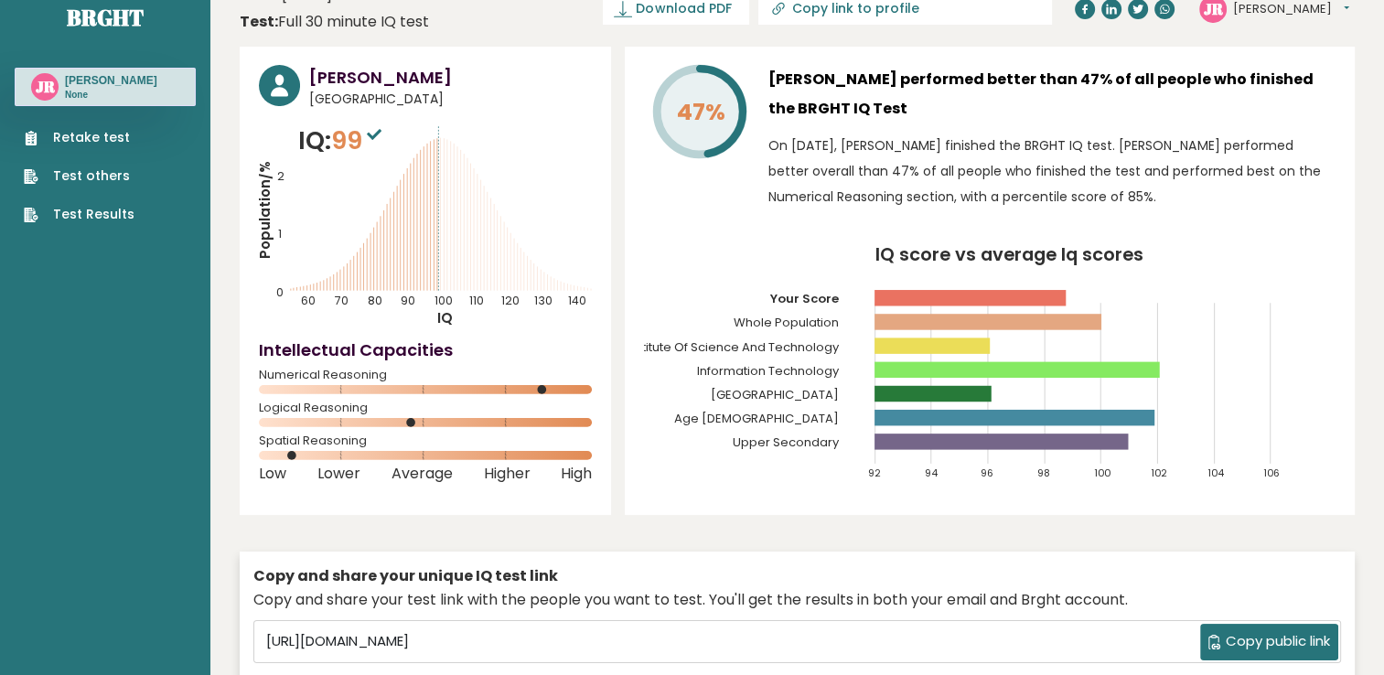
click at [1262, 512] on div "John Kenneth Rapada Philippines IQ: 99 Population/% IQ 0 1 2 60 70 80 90 100 11…" at bounding box center [797, 393] width 1115 height 693
